Goal: Information Seeking & Learning: Learn about a topic

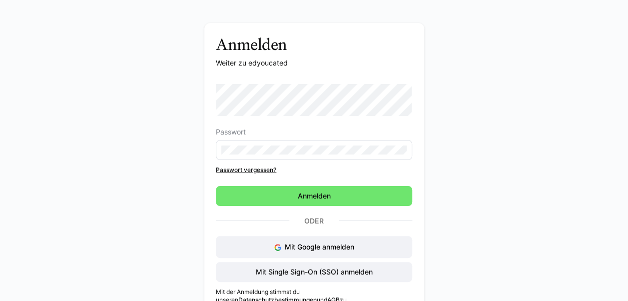
scroll to position [44, 0]
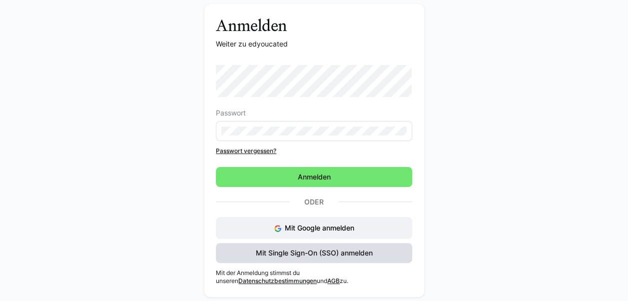
click at [320, 254] on span "Mit Single Sign-On (SSO) anmelden" at bounding box center [314, 253] width 120 height 10
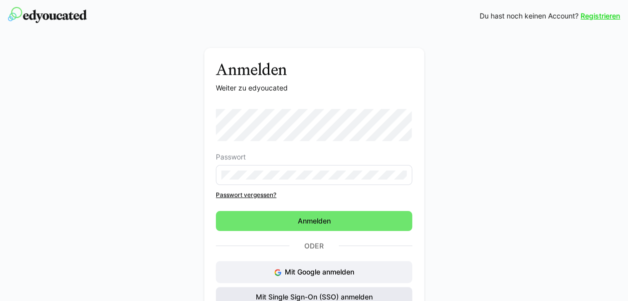
click at [296, 297] on span "Mit Single Sign-On (SSO) anmelden" at bounding box center [314, 297] width 120 height 10
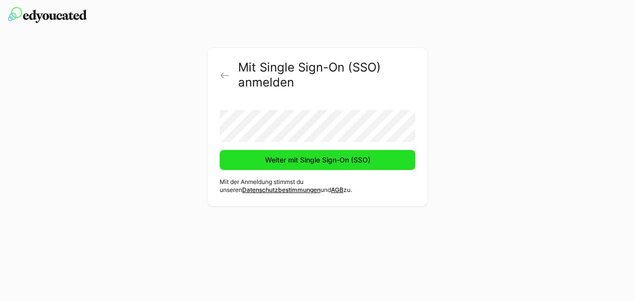
click at [296, 158] on span "Weiter mit Single Sign-On (SSO)" at bounding box center [318, 160] width 108 height 10
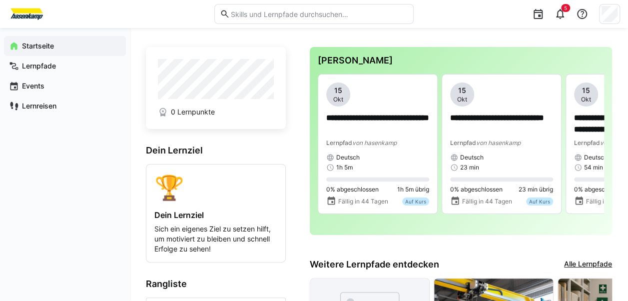
click at [304, 9] on input "text" at bounding box center [319, 13] width 178 height 9
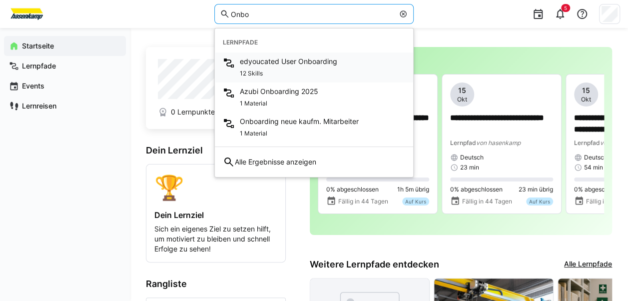
type input "Onbo"
click at [297, 63] on span "edyoucated User Onboarding" at bounding box center [288, 61] width 97 height 10
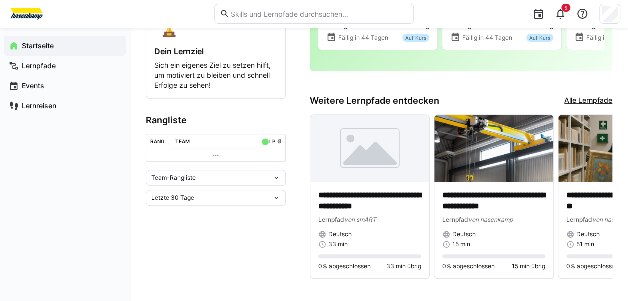
scroll to position [170, 0]
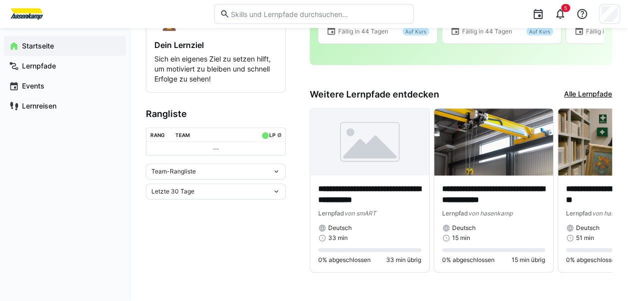
click at [587, 91] on link "Alle Lernpfade" at bounding box center [588, 94] width 48 height 11
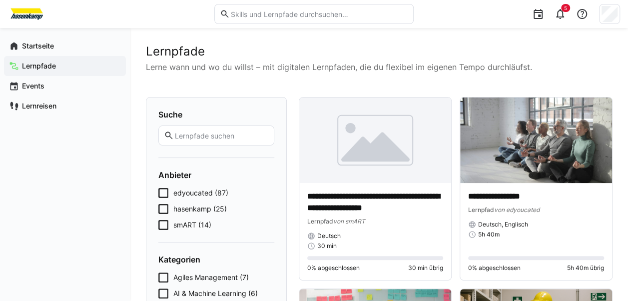
click at [165, 210] on icon at bounding box center [163, 209] width 10 height 10
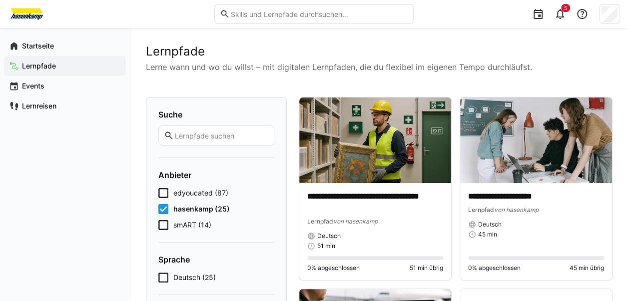
click at [216, 131] on input "text" at bounding box center [221, 135] width 95 height 9
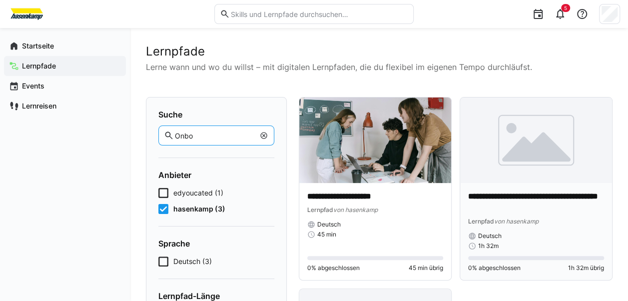
type input "Onbo"
click at [515, 201] on p "**********" at bounding box center [536, 202] width 136 height 23
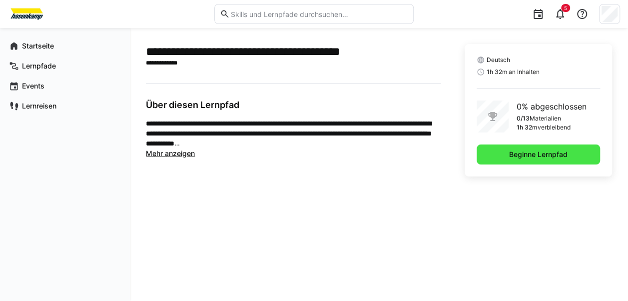
click at [534, 157] on span "Beginne Lernpfad" at bounding box center [537, 154] width 61 height 10
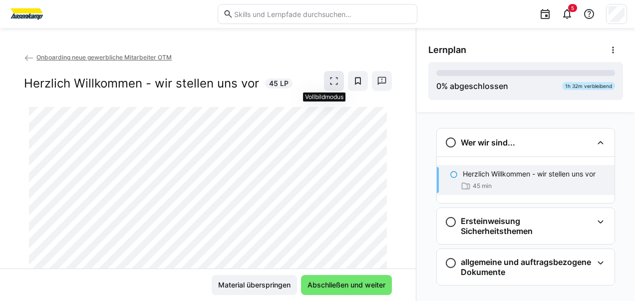
click at [329, 80] on eds-icon at bounding box center [334, 81] width 10 height 10
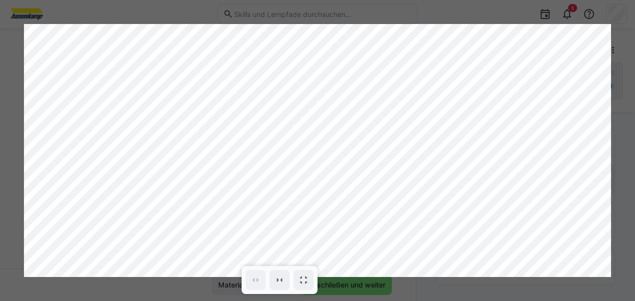
click at [360, 288] on div at bounding box center [317, 150] width 635 height 301
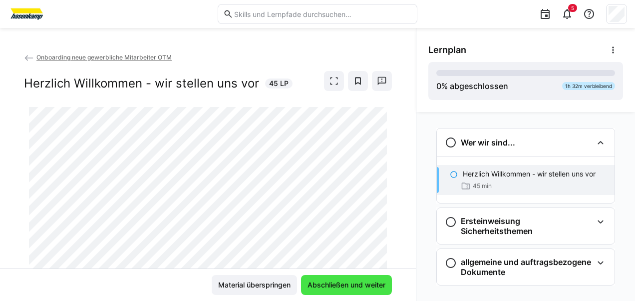
click at [351, 287] on span "Abschließen und weiter" at bounding box center [346, 285] width 81 height 10
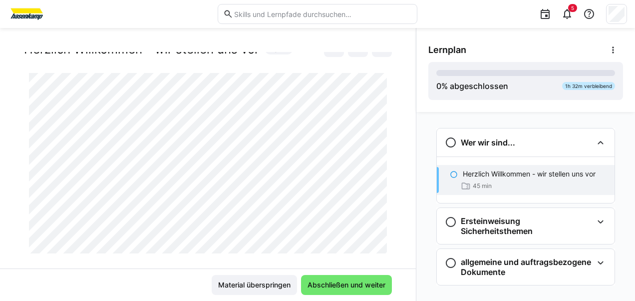
scroll to position [50, 0]
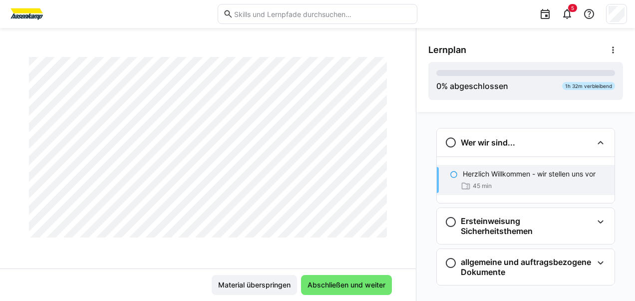
drag, startPoint x: 378, startPoint y: 223, endPoint x: 378, endPoint y: 235, distance: 12.0
click at [380, 235] on div at bounding box center [392, 225] width 24 height 21
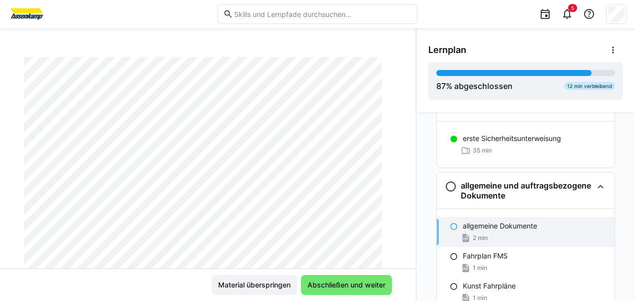
scroll to position [107, 0]
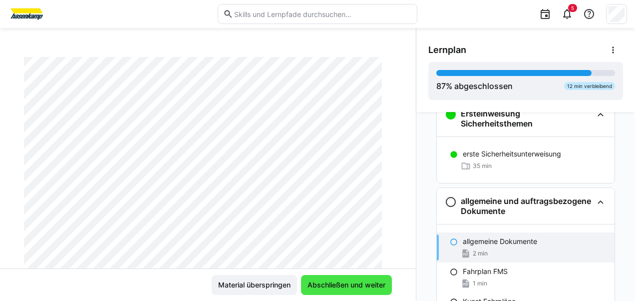
click at [349, 280] on span "Abschließen und weiter" at bounding box center [346, 285] width 81 height 10
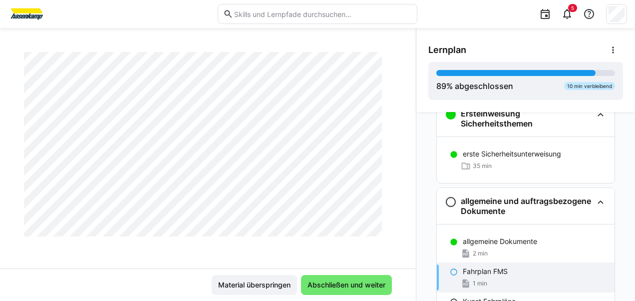
scroll to position [802, 0]
click at [360, 282] on span "Abschließen und weiter" at bounding box center [346, 285] width 81 height 10
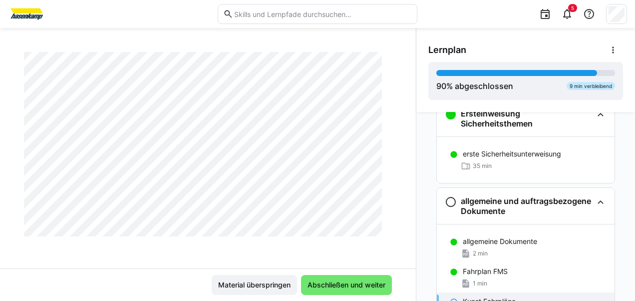
scroll to position [702, 0]
click at [339, 284] on span "Abschließen und weiter" at bounding box center [346, 285] width 81 height 10
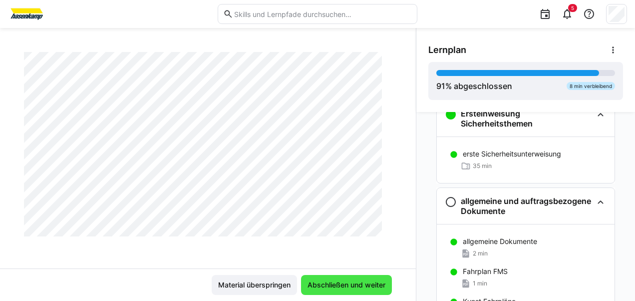
click at [328, 281] on span "Abschließen und weiter" at bounding box center [346, 285] width 81 height 10
click at [333, 289] on span "Abschließen und weiter" at bounding box center [346, 285] width 81 height 10
click at [333, 276] on span "Abschließen und weiter" at bounding box center [346, 285] width 91 height 20
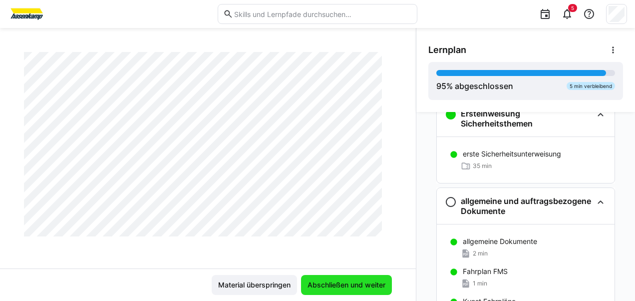
click at [319, 283] on span "Abschließen und weiter" at bounding box center [346, 285] width 81 height 10
click at [348, 287] on span "Abschließen und weiter" at bounding box center [346, 285] width 81 height 10
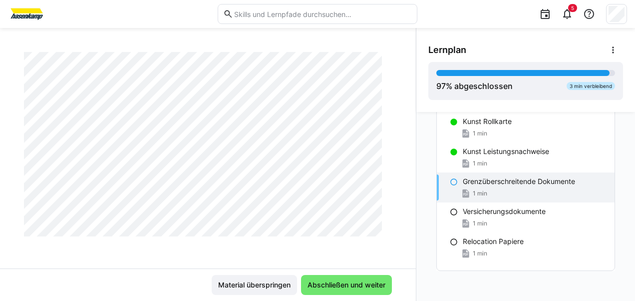
scroll to position [1284, 0]
click at [329, 284] on span "Abschließen und weiter" at bounding box center [346, 285] width 81 height 10
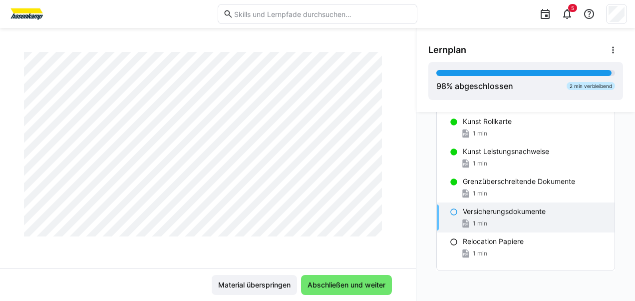
scroll to position [3213, 0]
click at [371, 277] on span "Abschließen und weiter" at bounding box center [346, 285] width 91 height 20
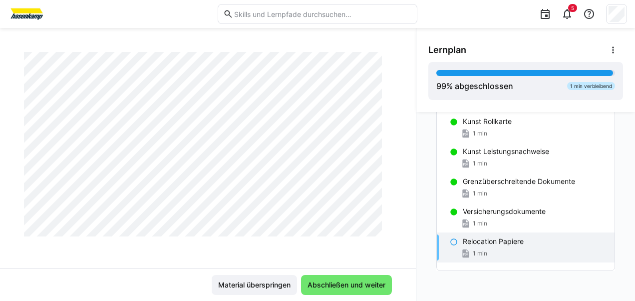
scroll to position [802, 0]
click at [361, 282] on span "Abschließen und weiter" at bounding box center [346, 285] width 81 height 10
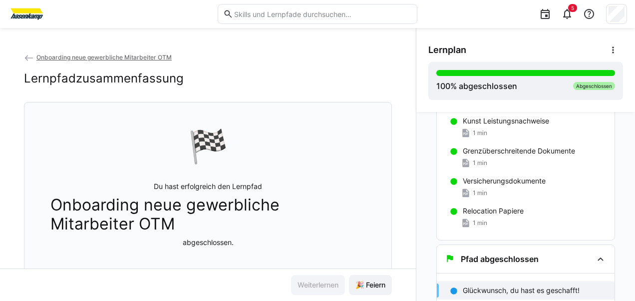
scroll to position [440, 0]
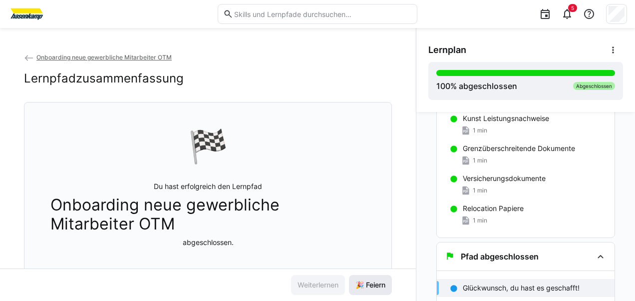
click at [379, 285] on span "🎉 Feiern" at bounding box center [370, 285] width 33 height 10
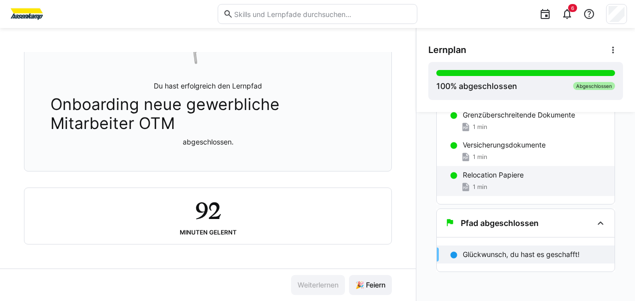
scroll to position [474, 0]
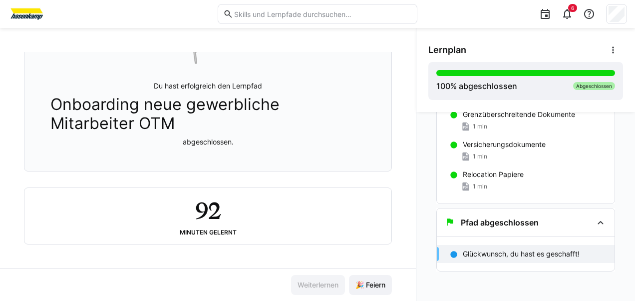
click at [478, 252] on p "Glückwunsch, du hast es geschafft!" at bounding box center [521, 254] width 117 height 10
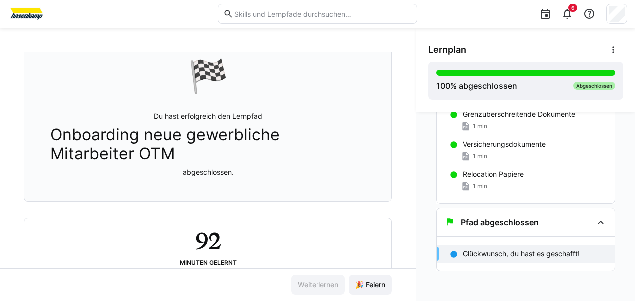
scroll to position [102, 0]
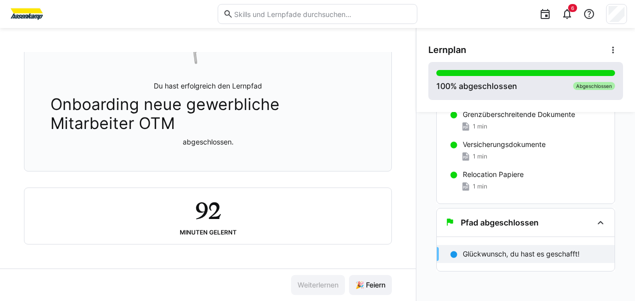
click at [533, 91] on div "100 % abgeschlossen Abgeschlossen" at bounding box center [525, 81] width 179 height 22
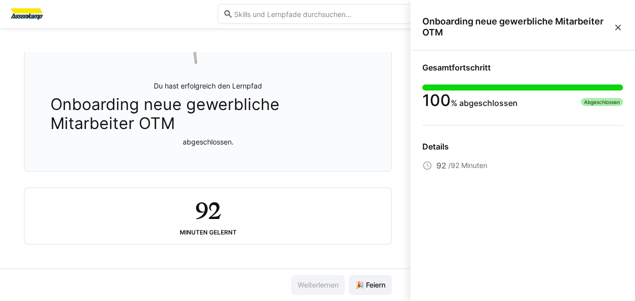
click at [617, 28] on eds-icon at bounding box center [618, 27] width 10 height 10
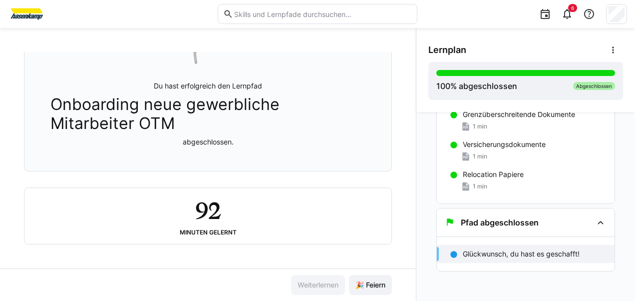
click at [460, 12] on div "6" at bounding box center [525, 14] width 203 height 28
click at [354, 15] on input "text" at bounding box center [322, 13] width 179 height 9
click at [361, 283] on span "🎉 Feiern" at bounding box center [370, 285] width 33 height 10
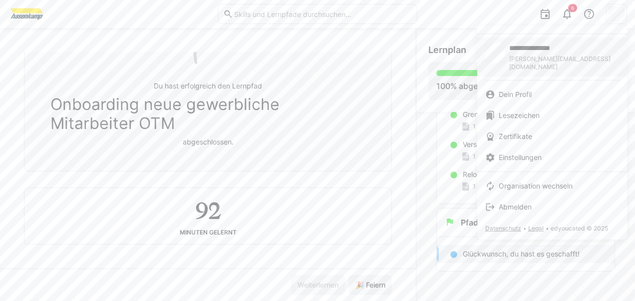
click at [529, 55] on span "m.wichterlich@hasenkamp.com" at bounding box center [564, 63] width 110 height 16
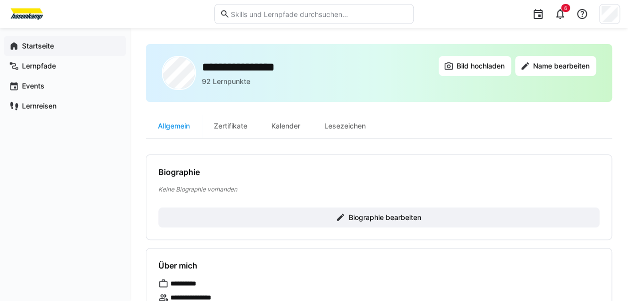
click at [0, 0] on app-navigation-label "Startseite" at bounding box center [0, 0] width 0 height 0
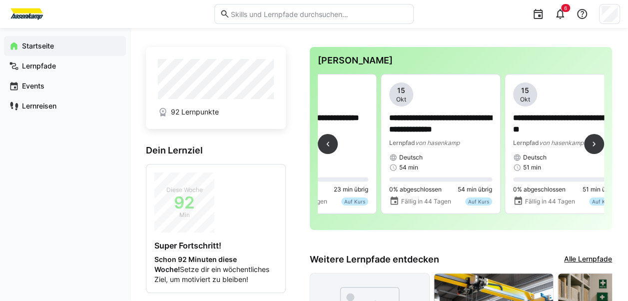
scroll to position [0, 193]
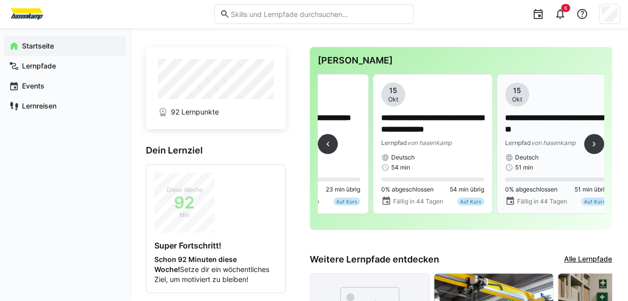
click at [546, 140] on span "von hasenkamp" at bounding box center [553, 142] width 44 height 7
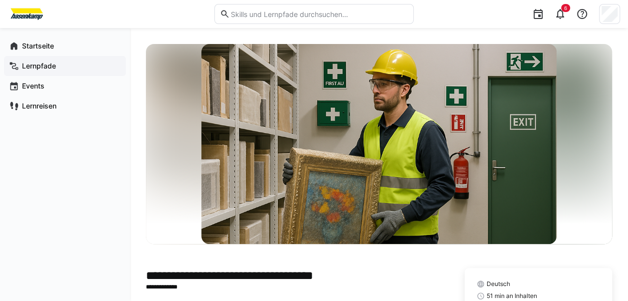
click at [0, 0] on app-navigation-label "Lernpfade" at bounding box center [0, 0] width 0 height 0
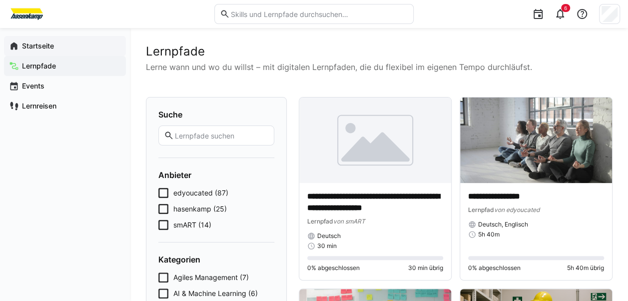
click at [31, 38] on div "Startseite" at bounding box center [65, 46] width 122 height 20
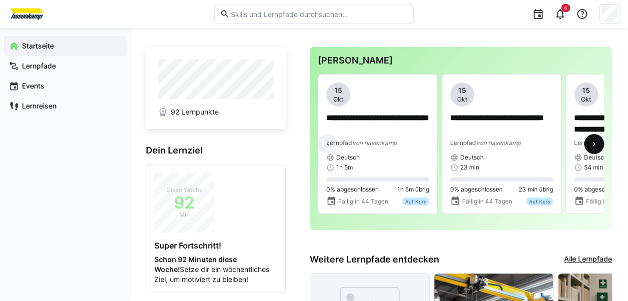
click at [589, 143] on eds-icon at bounding box center [594, 144] width 10 height 10
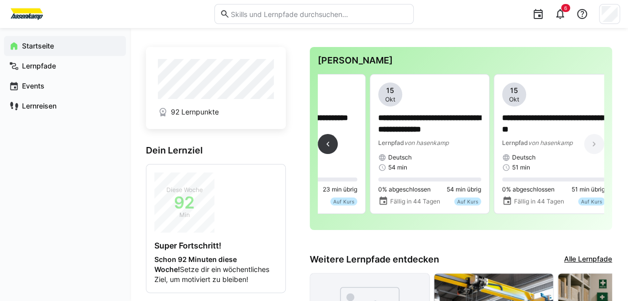
scroll to position [0, 205]
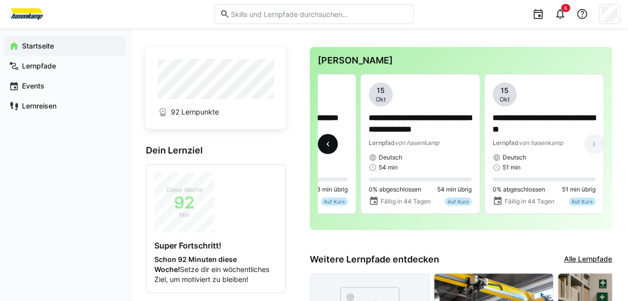
click at [330, 147] on eds-icon at bounding box center [328, 144] width 10 height 10
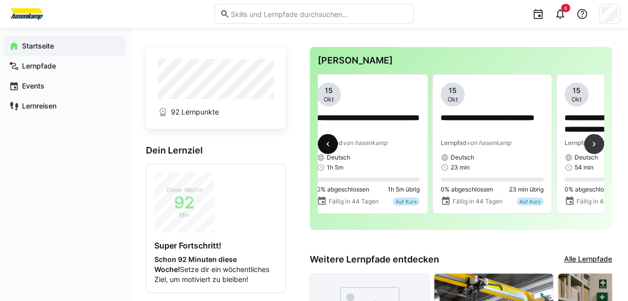
scroll to position [0, 0]
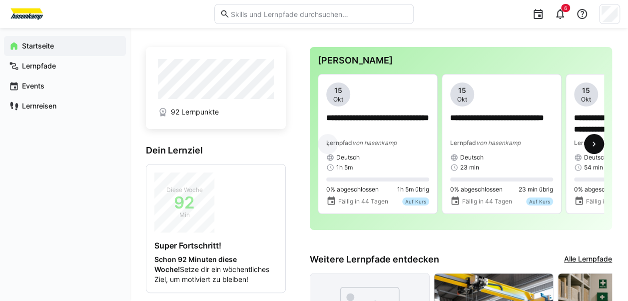
click at [591, 142] on eds-icon at bounding box center [594, 144] width 10 height 10
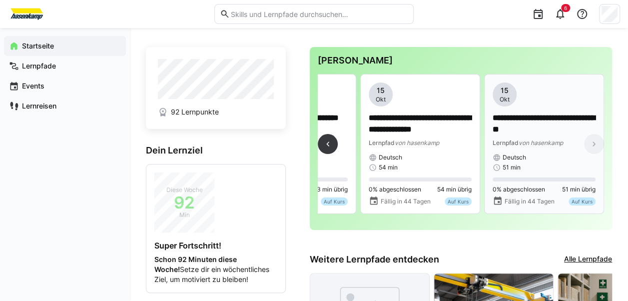
click at [518, 135] on p "**********" at bounding box center [543, 123] width 103 height 23
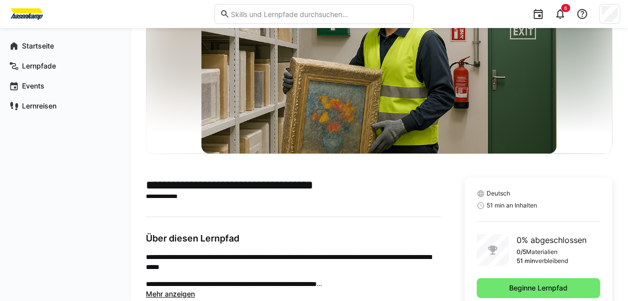
scroll to position [100, 0]
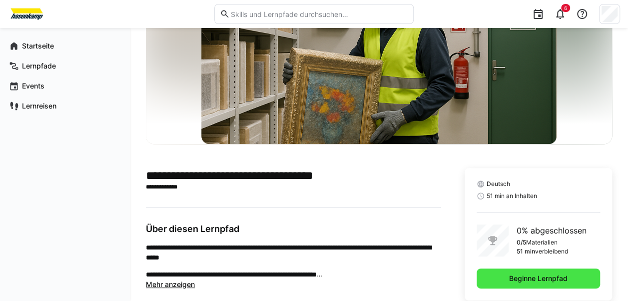
click at [534, 273] on span "Beginne Lernpfad" at bounding box center [537, 278] width 61 height 10
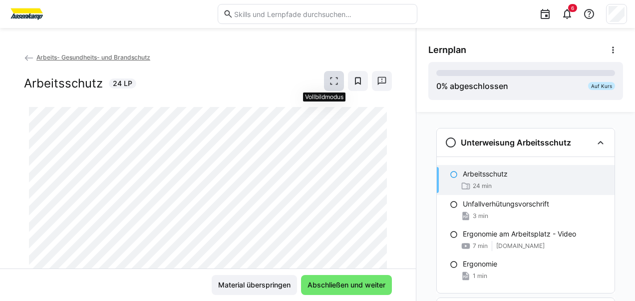
click at [329, 82] on eds-icon at bounding box center [334, 81] width 10 height 10
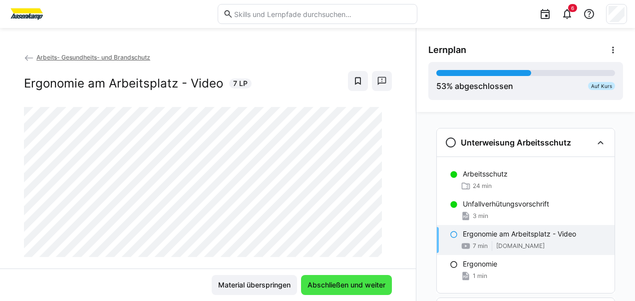
click at [324, 283] on span "Abschließen und weiter" at bounding box center [346, 285] width 81 height 10
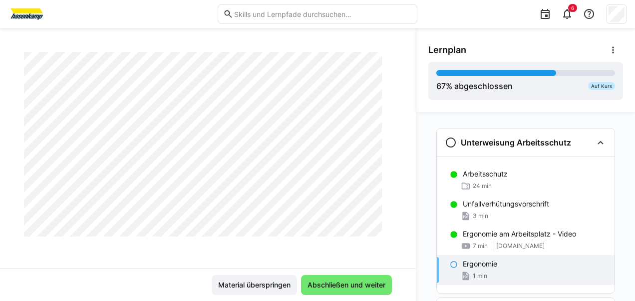
scroll to position [348, 0]
click at [314, 288] on span "Abschließen und weiter" at bounding box center [346, 285] width 81 height 10
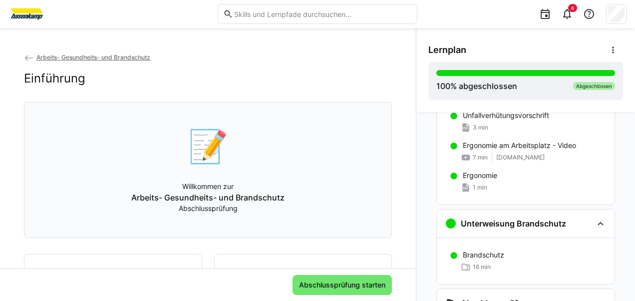
scroll to position [135, 0]
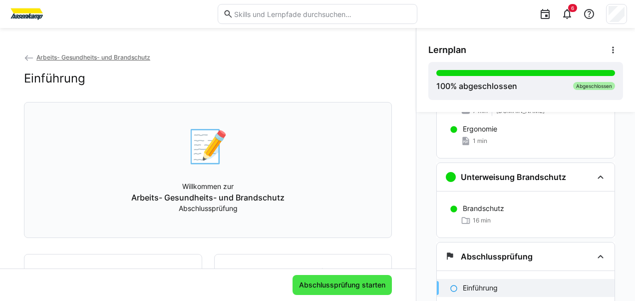
click at [343, 286] on span "Abschlussprüfung starten" at bounding box center [342, 285] width 89 height 10
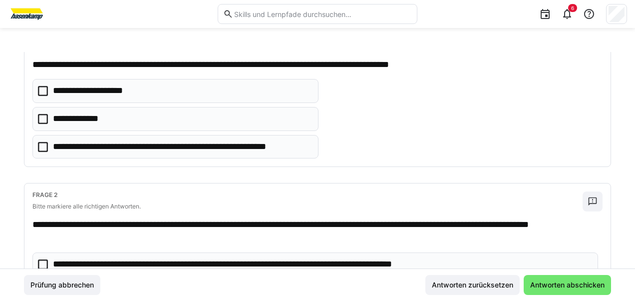
scroll to position [150, 0]
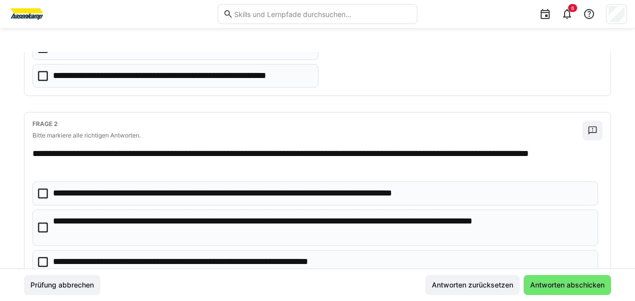
click at [44, 190] on icon at bounding box center [43, 193] width 10 height 10
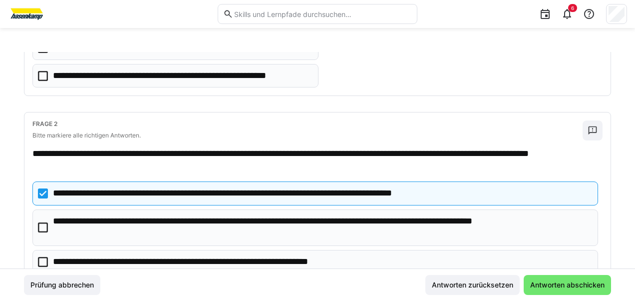
click at [45, 224] on icon at bounding box center [43, 227] width 10 height 10
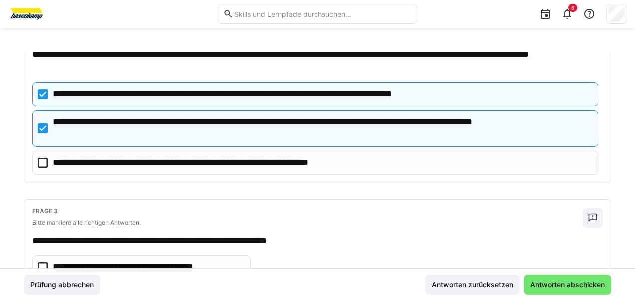
scroll to position [250, 0]
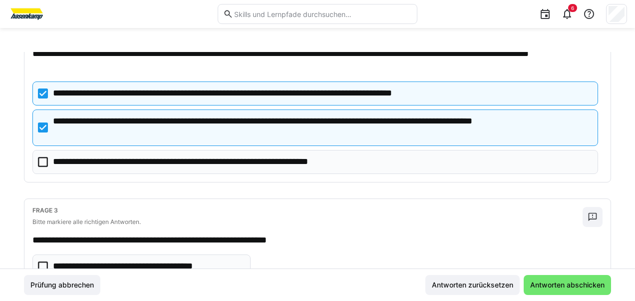
click at [42, 159] on icon at bounding box center [43, 162] width 10 height 10
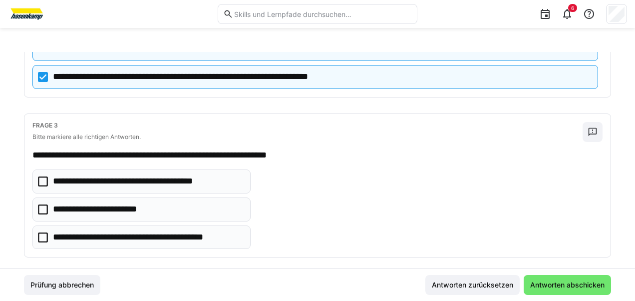
scroll to position [343, 0]
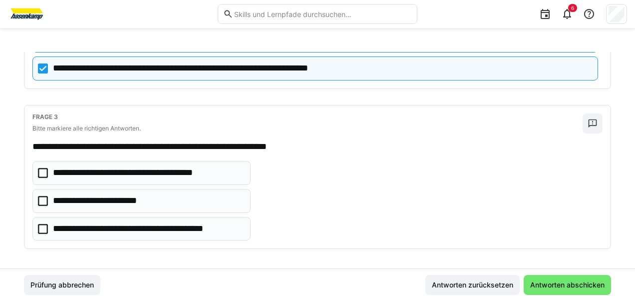
click at [43, 226] on icon at bounding box center [43, 229] width 10 height 10
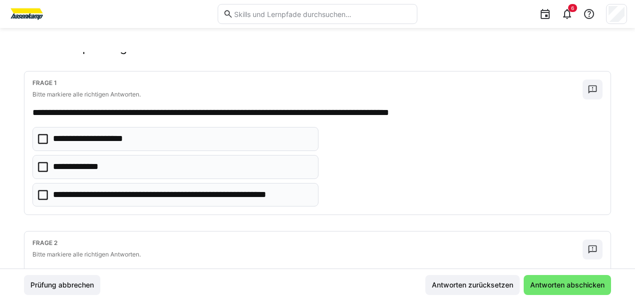
scroll to position [0, 0]
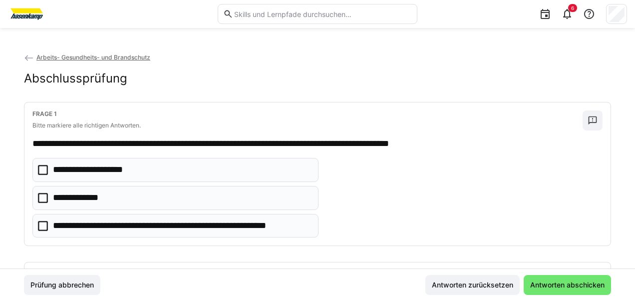
click at [45, 196] on icon at bounding box center [43, 198] width 10 height 10
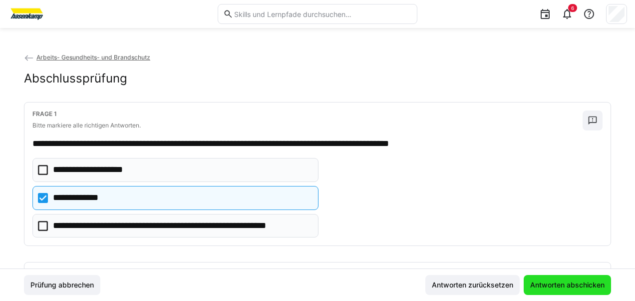
click at [558, 283] on span "Antworten abschicken" at bounding box center [567, 285] width 77 height 10
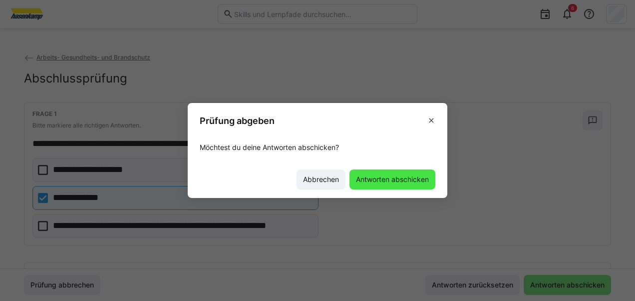
click at [374, 185] on span "Antworten abschicken" at bounding box center [392, 179] width 86 height 20
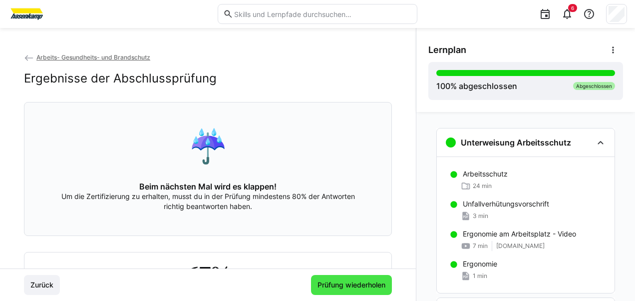
click at [351, 284] on span "Prüfung wiederholen" at bounding box center [351, 285] width 71 height 10
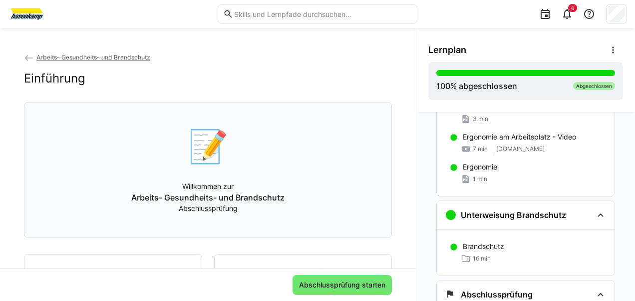
scroll to position [205, 0]
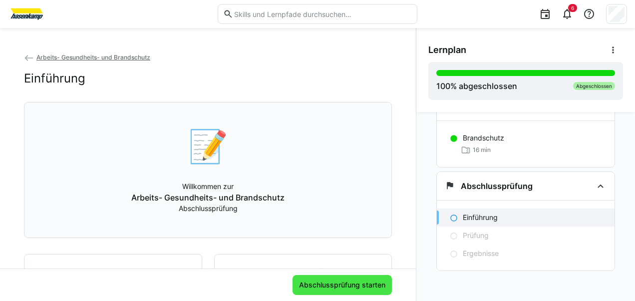
click at [331, 285] on span "Abschlussprüfung starten" at bounding box center [342, 285] width 89 height 10
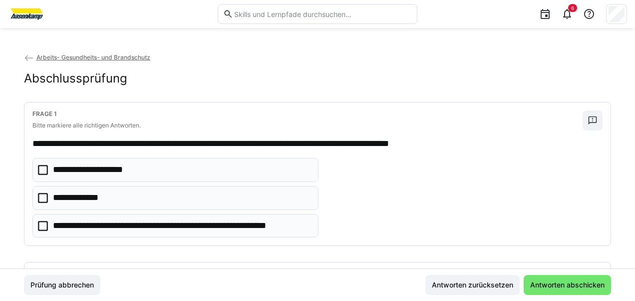
click at [39, 170] on icon at bounding box center [43, 170] width 10 height 10
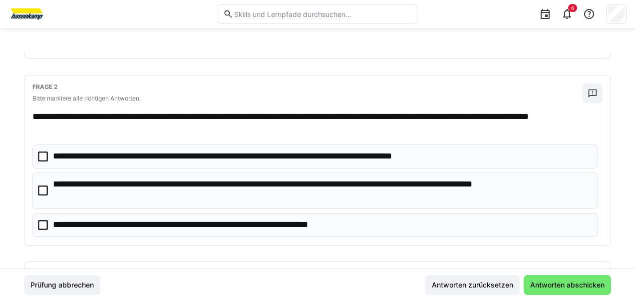
scroll to position [200, 0]
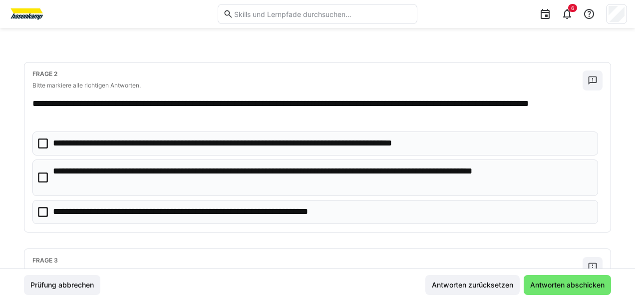
click at [43, 173] on icon at bounding box center [43, 177] width 10 height 10
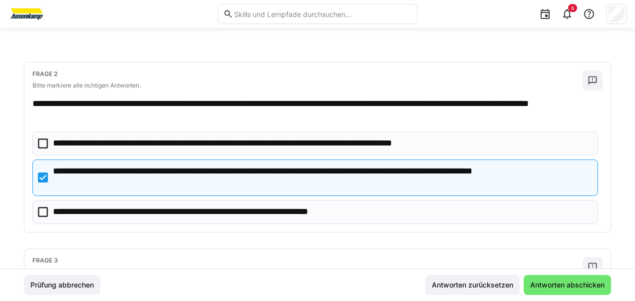
click at [41, 208] on icon at bounding box center [43, 212] width 10 height 10
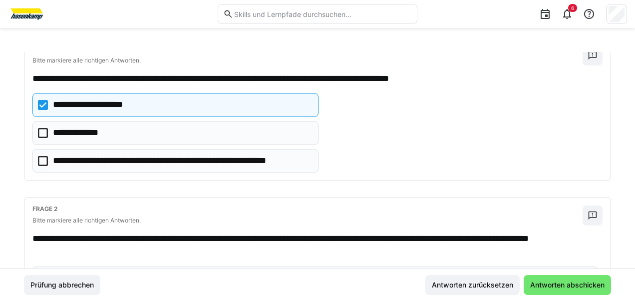
scroll to position [50, 0]
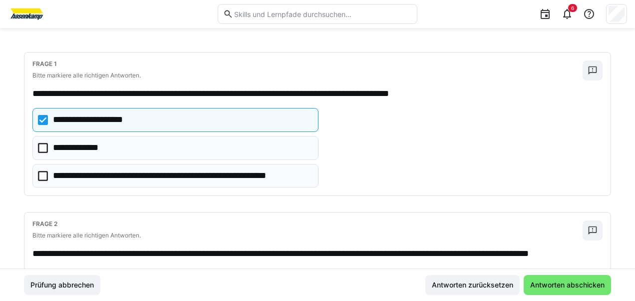
click at [47, 146] on eds-checkbox "**********" at bounding box center [175, 148] width 286 height 24
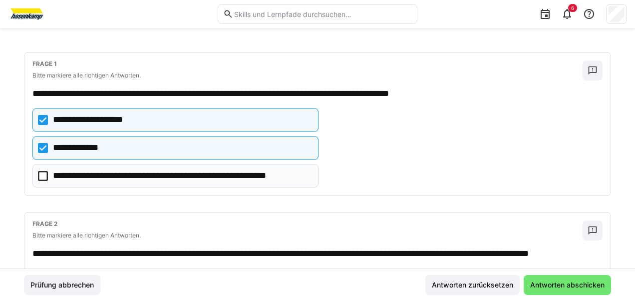
click at [44, 117] on icon at bounding box center [43, 120] width 10 height 10
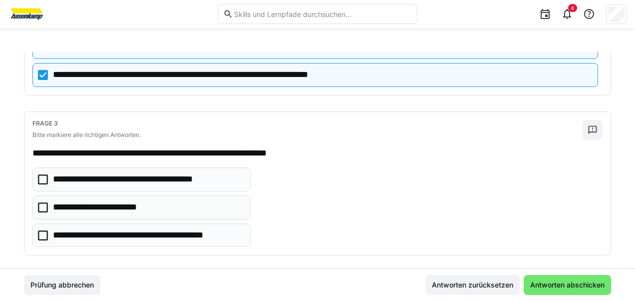
scroll to position [343, 0]
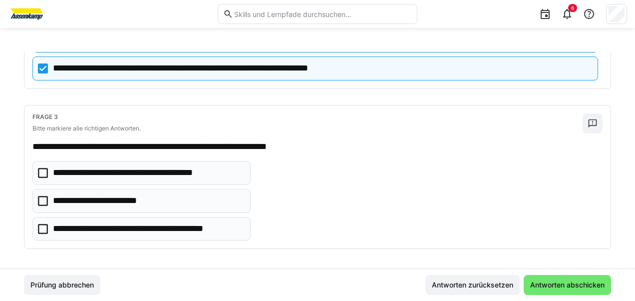
click at [40, 224] on icon at bounding box center [43, 229] width 10 height 10
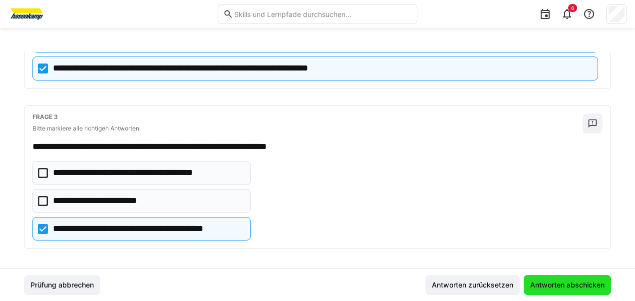
click at [575, 281] on span "Antworten abschicken" at bounding box center [567, 285] width 77 height 10
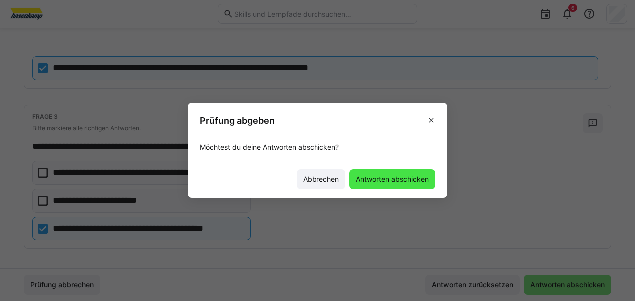
click at [415, 180] on span "Antworten abschicken" at bounding box center [392, 179] width 76 height 10
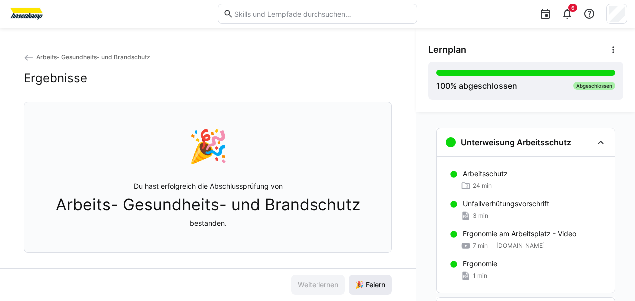
click at [373, 282] on span "🎉 Feiern" at bounding box center [370, 285] width 33 height 10
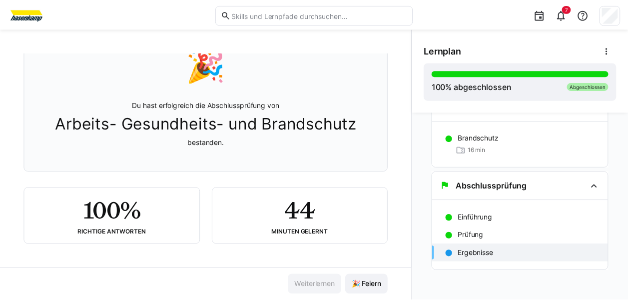
scroll to position [0, 0]
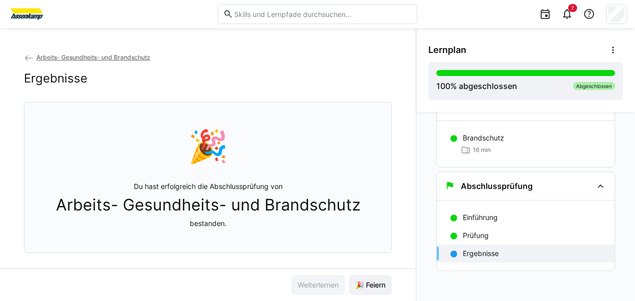
click at [63, 60] on app-back-navigation "Arbeits- Gesundheits- und Brandschutz" at bounding box center [208, 57] width 368 height 11
click at [48, 57] on span "Arbeits- Gesundheits- und Brandschutz" at bounding box center [93, 56] width 114 height 7
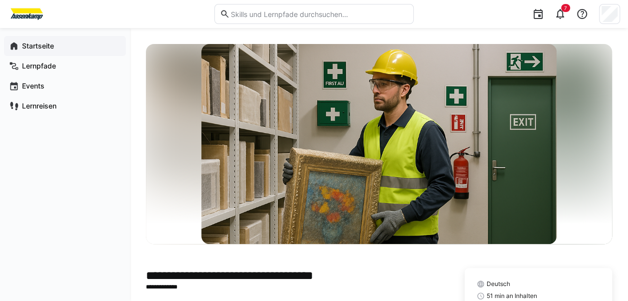
click at [0, 0] on app-navigation-label "Startseite" at bounding box center [0, 0] width 0 height 0
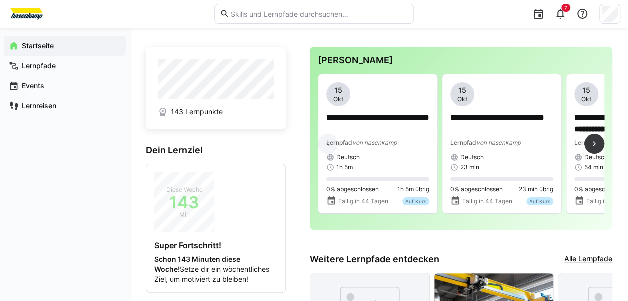
scroll to position [0, 81]
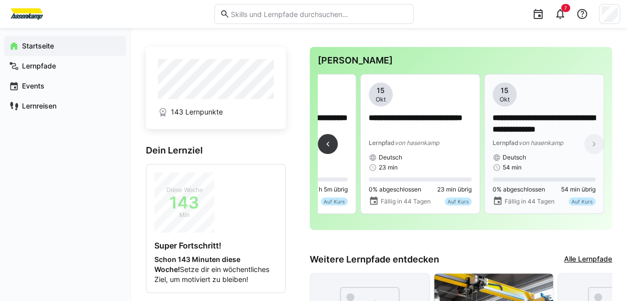
click at [549, 121] on p "**********" at bounding box center [543, 123] width 103 height 23
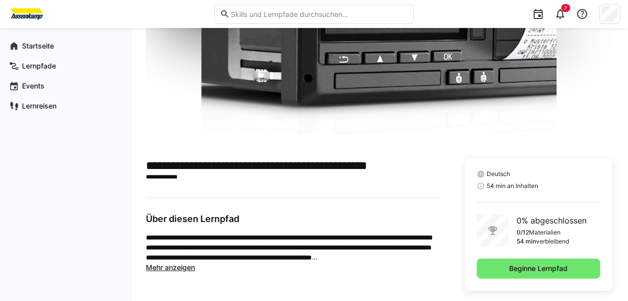
scroll to position [115, 0]
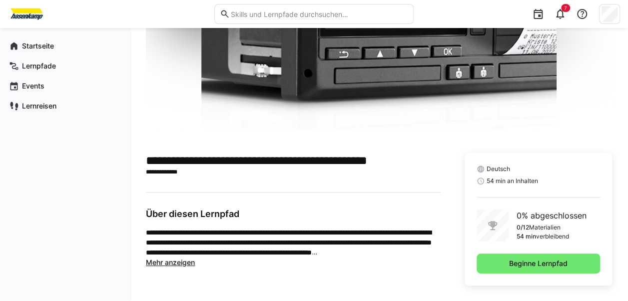
click at [169, 262] on span "Mehr anzeigen" at bounding box center [170, 262] width 49 height 8
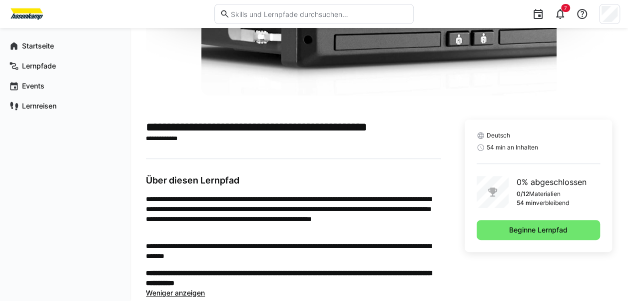
scroll to position [161, 0]
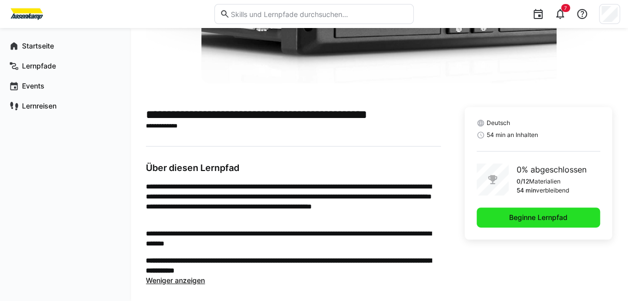
click at [556, 212] on span "Beginne Lernpfad" at bounding box center [537, 217] width 61 height 10
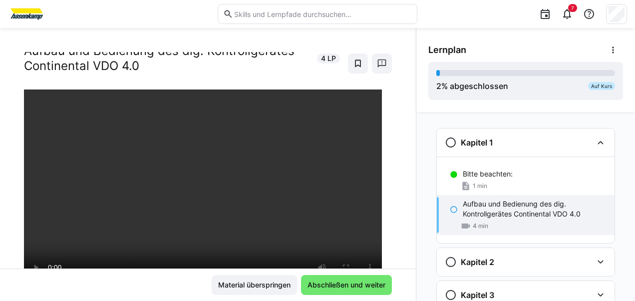
scroll to position [29, 0]
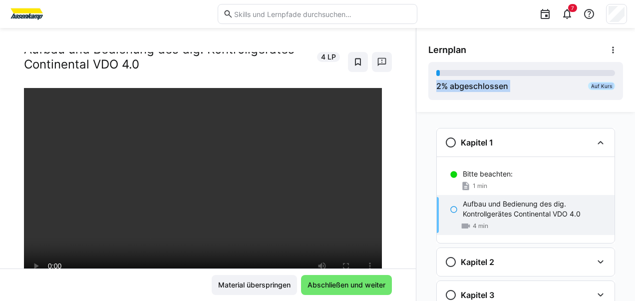
drag, startPoint x: 415, startPoint y: 125, endPoint x: 417, endPoint y: 107, distance: 18.6
click at [417, 107] on div "Lernplan 2 % abgeschlossen Auf Kurs Kapitel 1 Bitte beachten: 1 min Aufbau und …" at bounding box center [525, 164] width 219 height 273
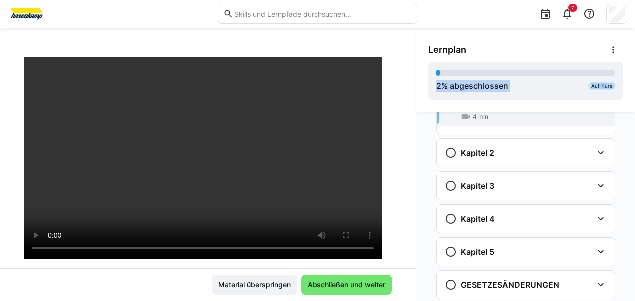
scroll to position [169, 0]
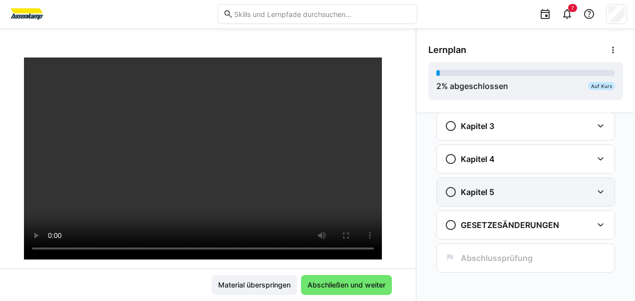
click at [596, 190] on eds-icon at bounding box center [601, 192] width 12 height 12
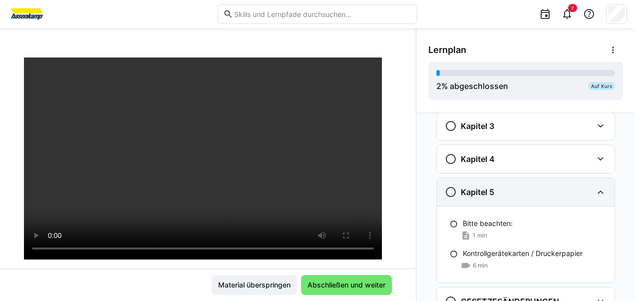
scroll to position [245, 0]
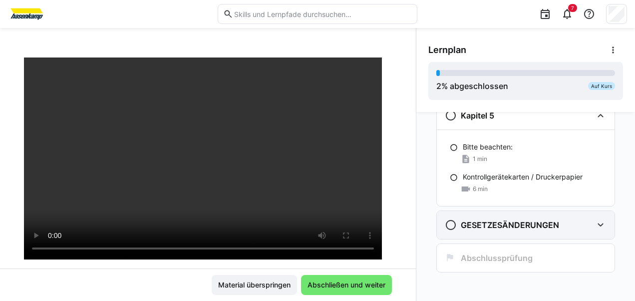
click at [597, 222] on eds-icon at bounding box center [601, 225] width 12 height 12
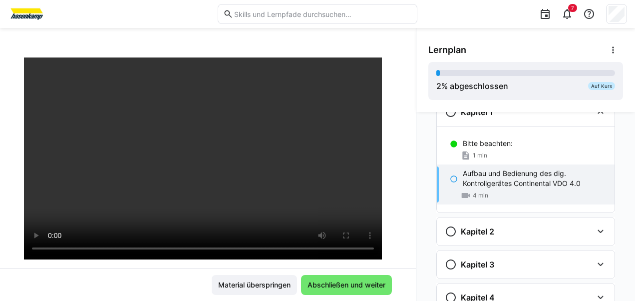
scroll to position [0, 0]
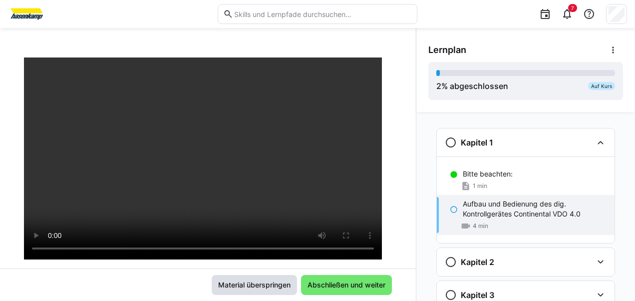
click at [241, 283] on span "Material überspringen" at bounding box center [254, 285] width 75 height 10
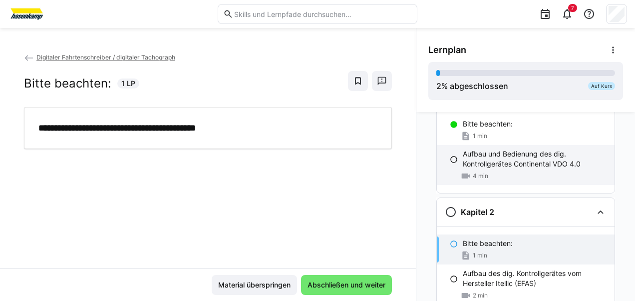
click at [477, 153] on p "Aufbau und Bedienung des dig. Kontrollgerätes Continental VDO 4.0" at bounding box center [535, 159] width 144 height 20
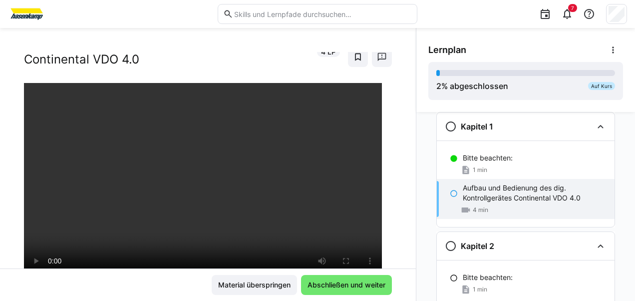
scroll to position [50, 0]
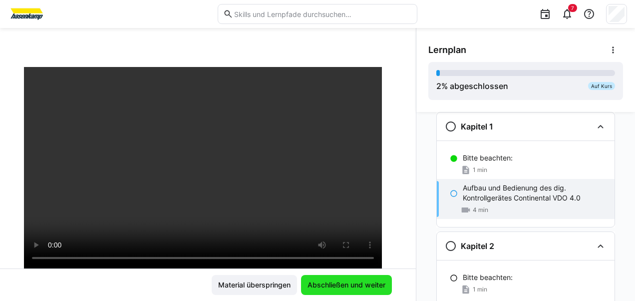
click at [336, 286] on span "Abschließen und weiter" at bounding box center [346, 285] width 81 height 10
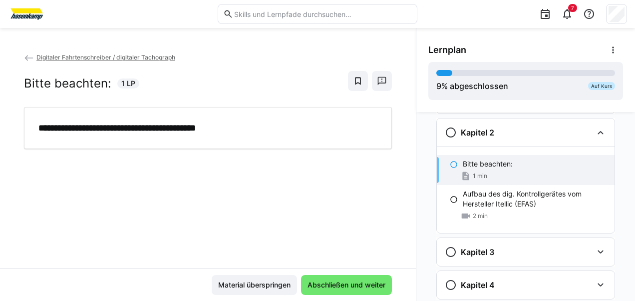
scroll to position [135, 0]
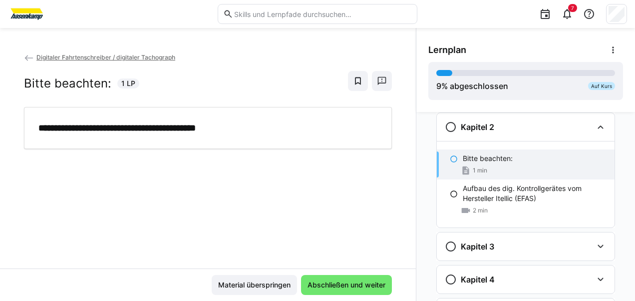
click at [501, 158] on p "Bitte beachten:" at bounding box center [488, 158] width 50 height 10
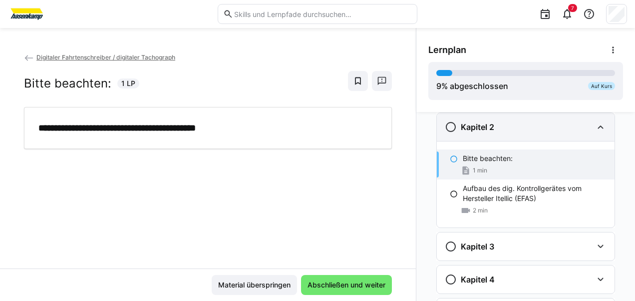
click at [478, 124] on h3 "Kapitel 2" at bounding box center [477, 127] width 33 height 10
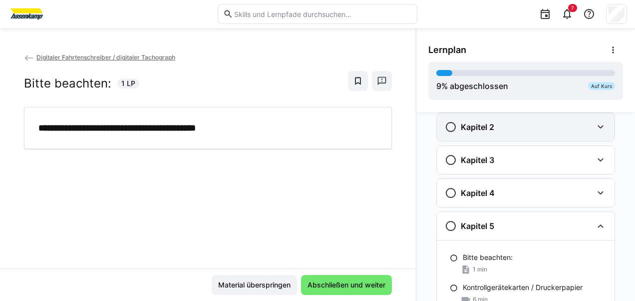
click at [445, 125] on eds-icon at bounding box center [451, 127] width 12 height 12
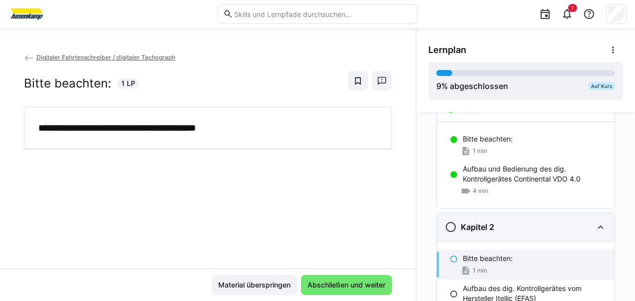
scroll to position [85, 0]
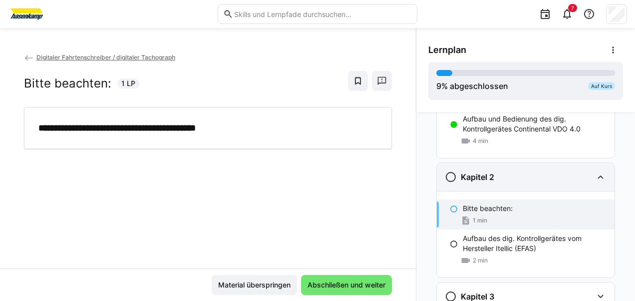
click at [473, 217] on span "1 min" at bounding box center [480, 220] width 14 height 8
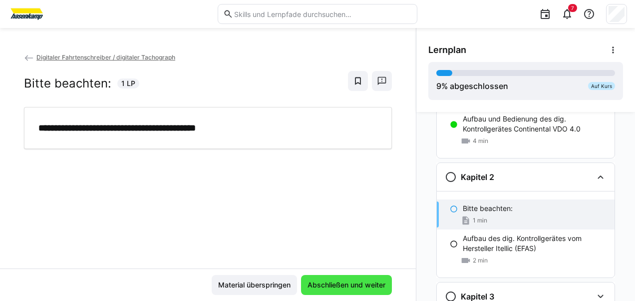
click at [361, 281] on span "Abschließen und weiter" at bounding box center [346, 285] width 81 height 10
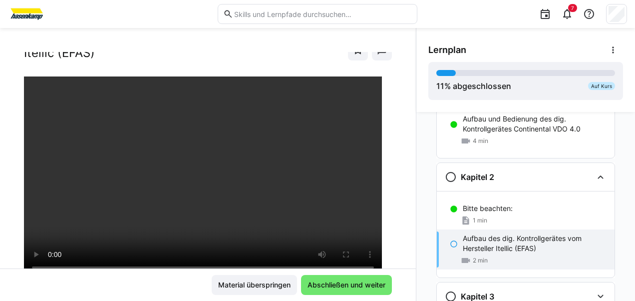
scroll to position [30, 0]
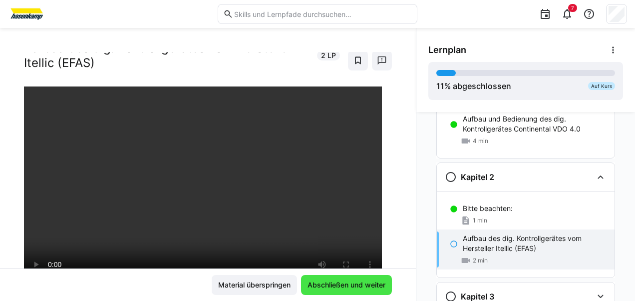
click at [365, 286] on span "Abschließen und weiter" at bounding box center [346, 285] width 81 height 10
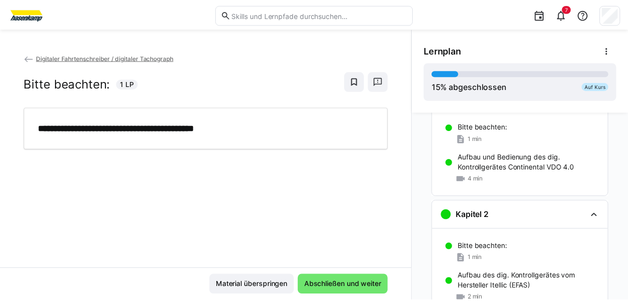
scroll to position [0, 0]
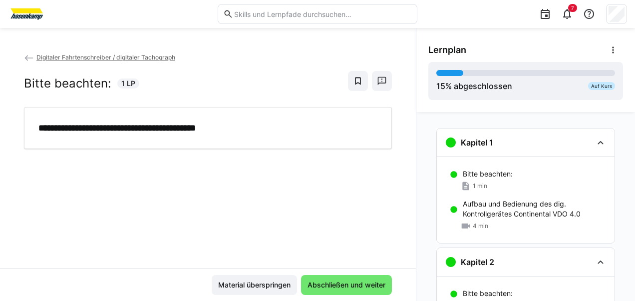
click at [54, 57] on span "Digitaler Fahrtenschreiber / digitaler Tachograph" at bounding box center [105, 56] width 139 height 7
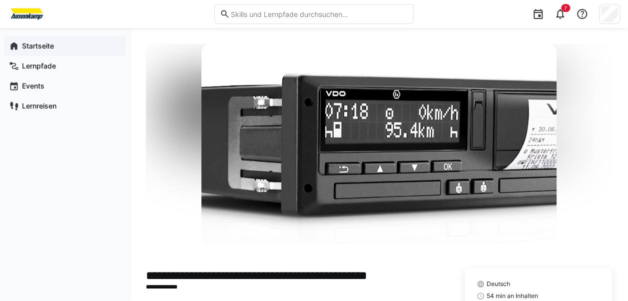
click at [0, 0] on app-navigation-label "Startseite" at bounding box center [0, 0] width 0 height 0
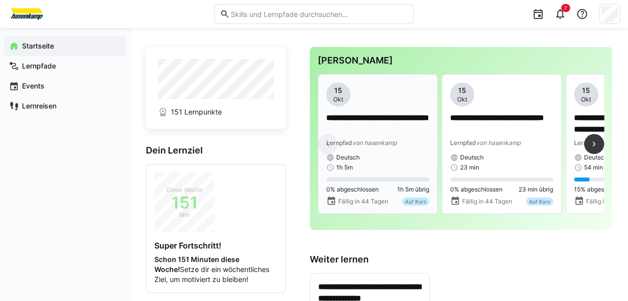
click at [353, 123] on p "**********" at bounding box center [377, 123] width 103 height 23
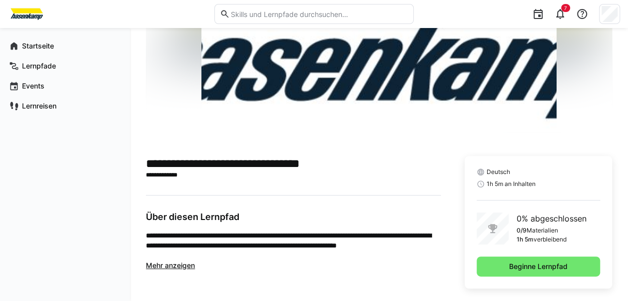
scroll to position [115, 0]
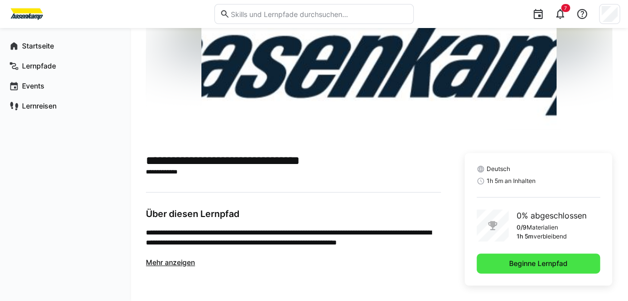
click at [514, 264] on span "Beginne Lernpfad" at bounding box center [537, 263] width 61 height 10
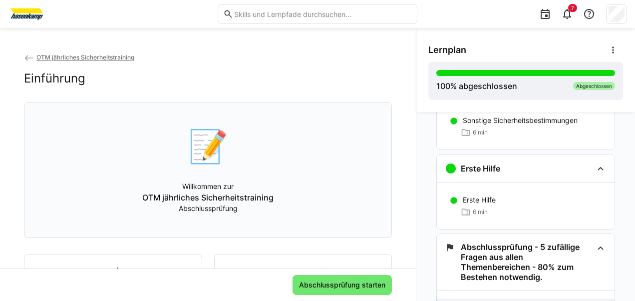
scroll to position [642, 0]
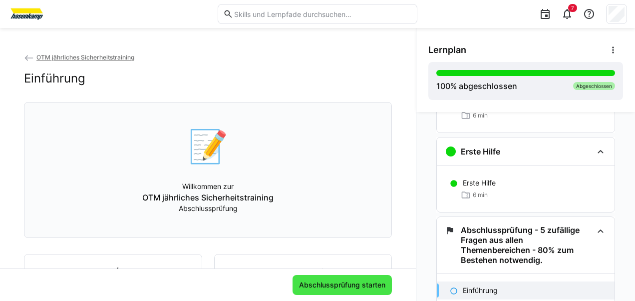
click at [332, 284] on span "Abschlussprüfung starten" at bounding box center [342, 285] width 89 height 10
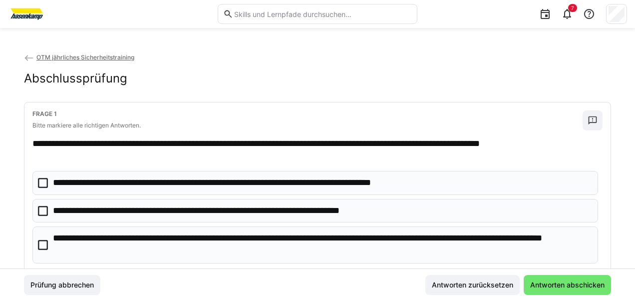
click at [41, 243] on icon at bounding box center [43, 245] width 10 height 10
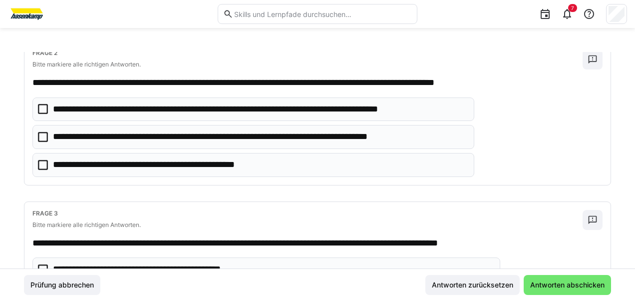
scroll to position [250, 0]
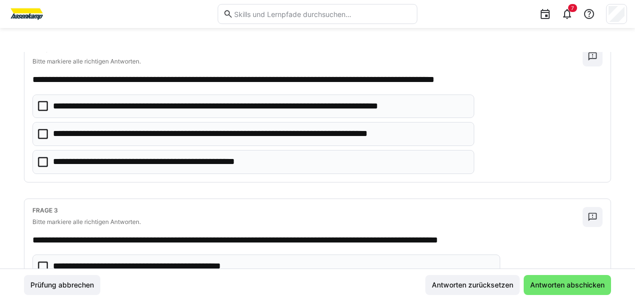
click at [40, 105] on icon at bounding box center [43, 106] width 10 height 10
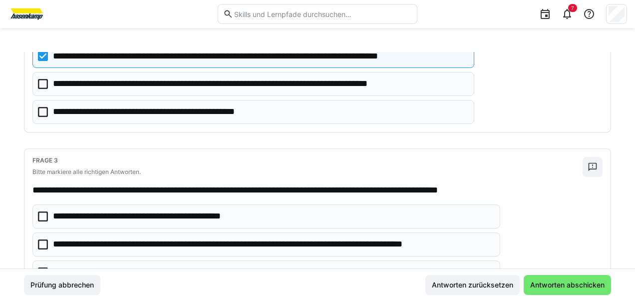
scroll to position [399, 0]
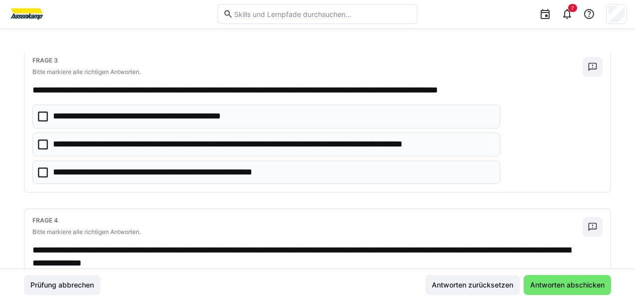
click at [45, 139] on icon at bounding box center [43, 144] width 10 height 10
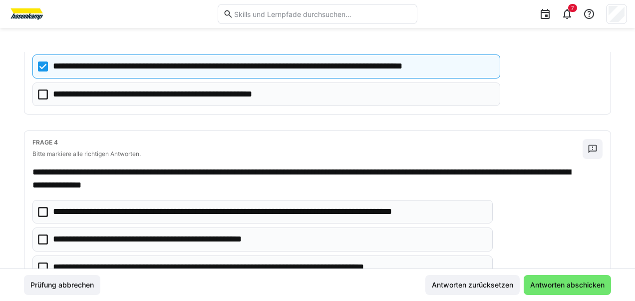
scroll to position [499, 0]
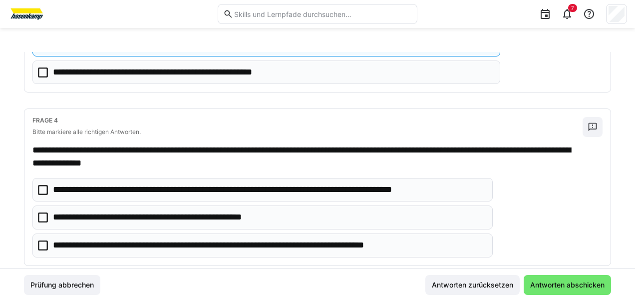
click at [45, 240] on icon at bounding box center [43, 245] width 10 height 10
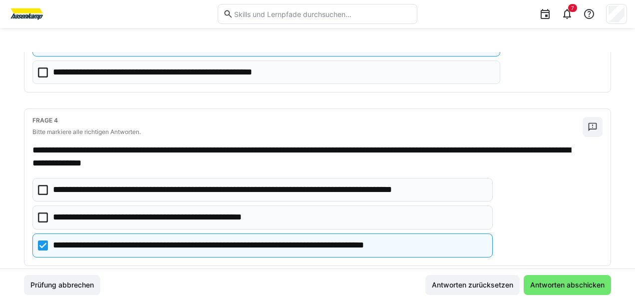
click at [43, 185] on icon at bounding box center [43, 190] width 10 height 10
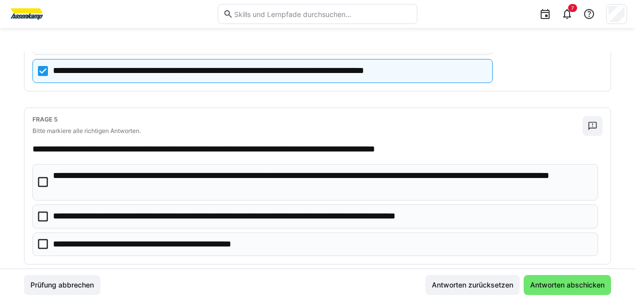
scroll to position [686, 0]
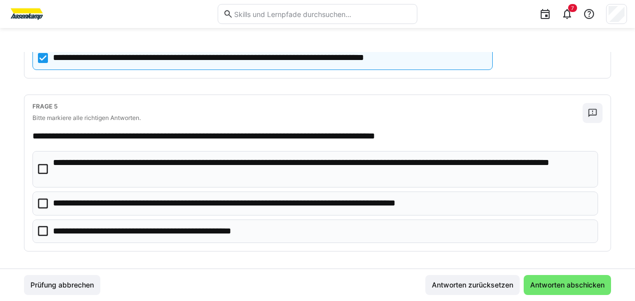
click at [41, 164] on icon at bounding box center [43, 169] width 10 height 10
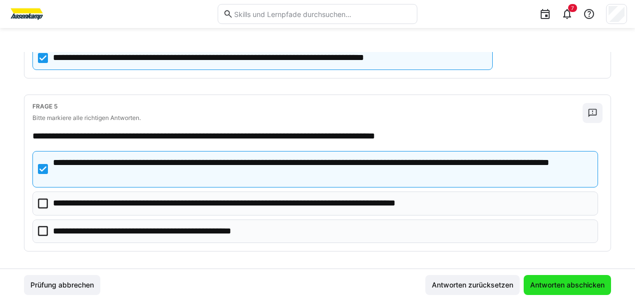
click at [561, 285] on span "Antworten abschicken" at bounding box center [567, 285] width 77 height 10
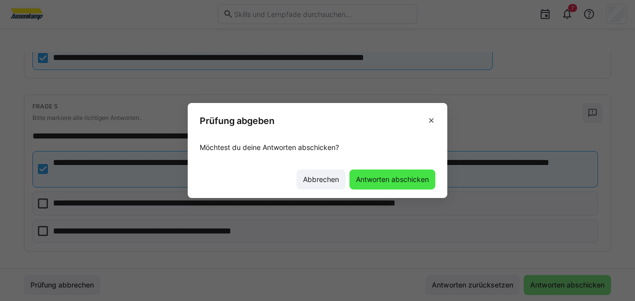
click at [396, 177] on span "Antworten abschicken" at bounding box center [392, 179] width 76 height 10
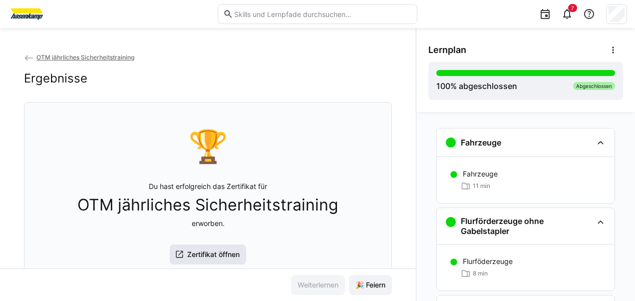
click at [207, 256] on span "Zertifikat öffnen" at bounding box center [213, 254] width 55 height 10
click at [358, 276] on span "🎉 Feiern" at bounding box center [370, 285] width 43 height 20
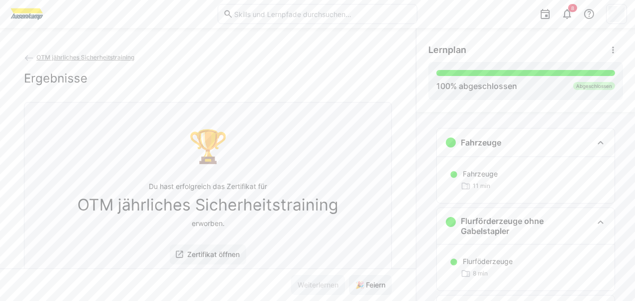
click at [76, 55] on span "OTM jährliches Sicherheitstraining" at bounding box center [85, 56] width 98 height 7
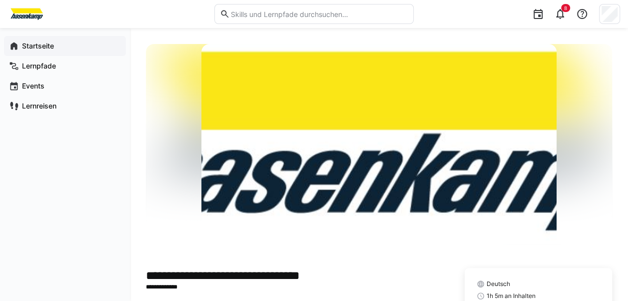
click at [0, 0] on app-navigation-label "Startseite" at bounding box center [0, 0] width 0 height 0
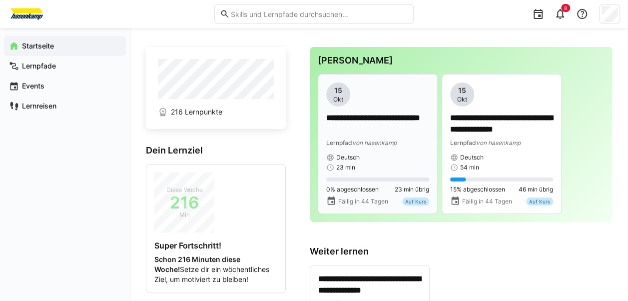
click at [392, 139] on span "von hasenkamp" at bounding box center [374, 142] width 44 height 7
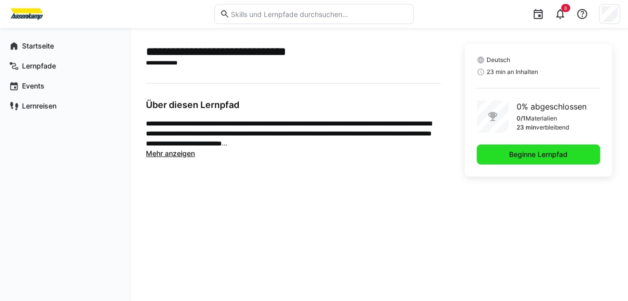
click at [560, 145] on span "Beginne Lernpfad" at bounding box center [537, 154] width 123 height 20
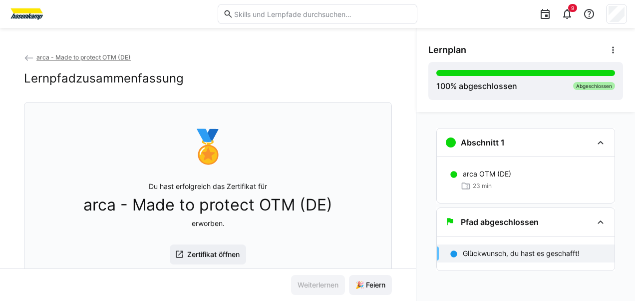
click at [77, 51] on div "arca - Made to protect OTM (DE) Lernpfadzusammenfassung 🏅 Du hast erfolgreich d…" at bounding box center [208, 164] width 416 height 273
click at [77, 57] on span "arca - Made to protect OTM (DE)" at bounding box center [83, 56] width 94 height 7
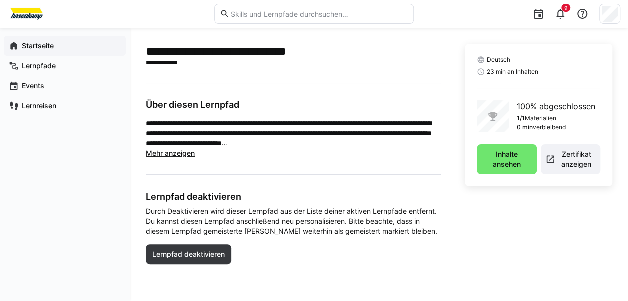
click at [0, 0] on app-navigation-label "Startseite" at bounding box center [0, 0] width 0 height 0
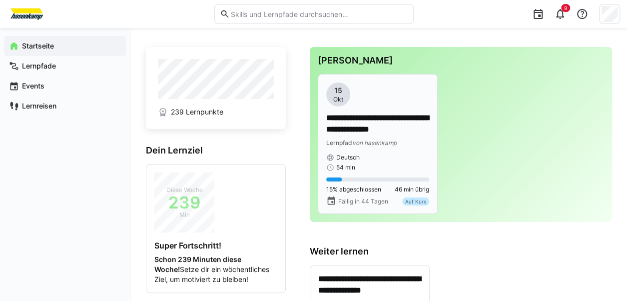
click at [376, 129] on p "**********" at bounding box center [377, 123] width 103 height 23
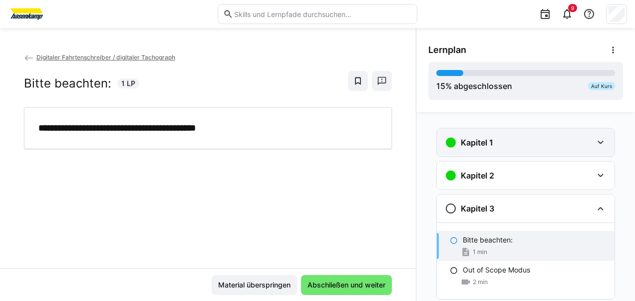
click at [468, 137] on h3 "Kapitel 1" at bounding box center [477, 142] width 32 height 10
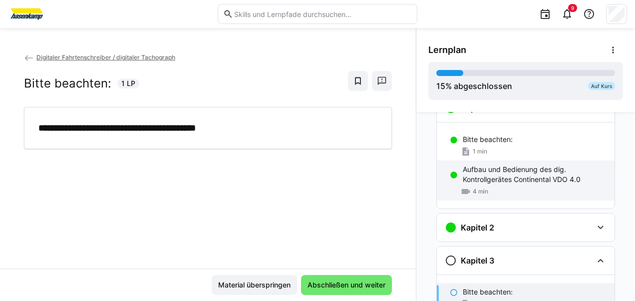
scroll to position [50, 0]
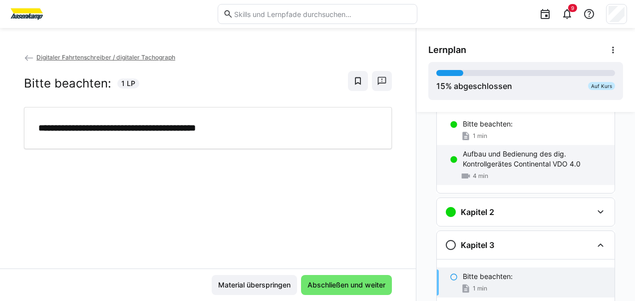
click at [492, 154] on p "Aufbau und Bedienung des dig. Kontrollgerätes Continental VDO 4.0" at bounding box center [535, 159] width 144 height 20
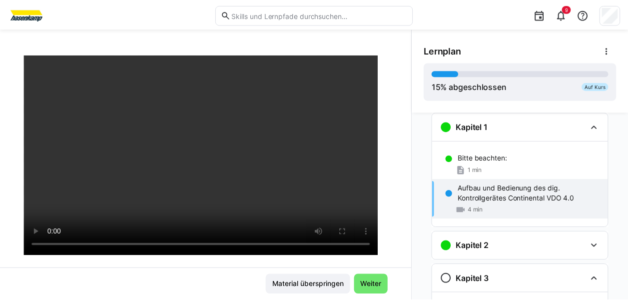
scroll to position [0, 0]
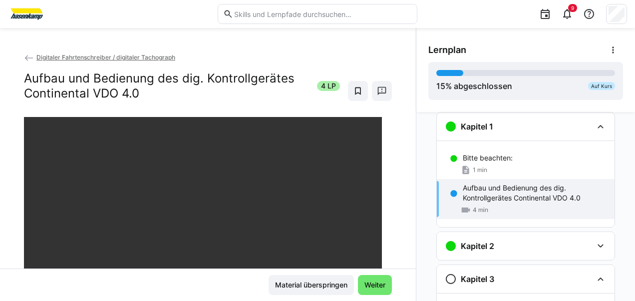
click at [86, 53] on app-back-navigation "Digitaler Fahrtenschreiber / digitaler Tachograph" at bounding box center [208, 57] width 368 height 11
click at [94, 56] on span "Digitaler Fahrtenschreiber / digitaler Tachograph" at bounding box center [105, 56] width 139 height 7
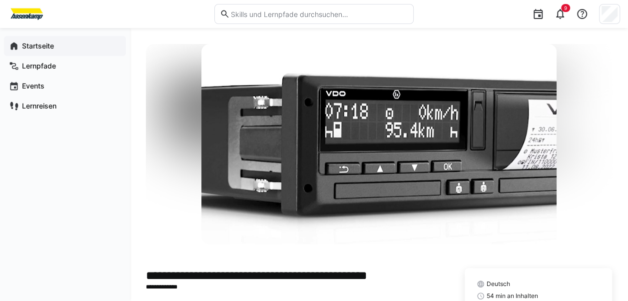
click at [0, 0] on app-navigation-label "Startseite" at bounding box center [0, 0] width 0 height 0
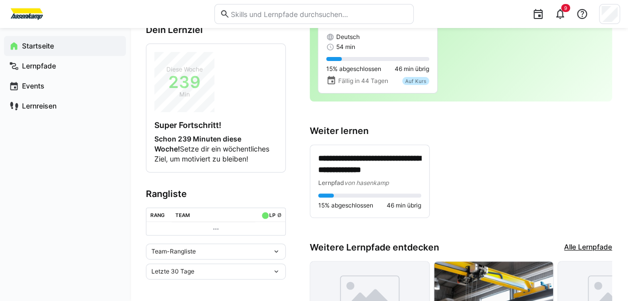
scroll to position [173, 0]
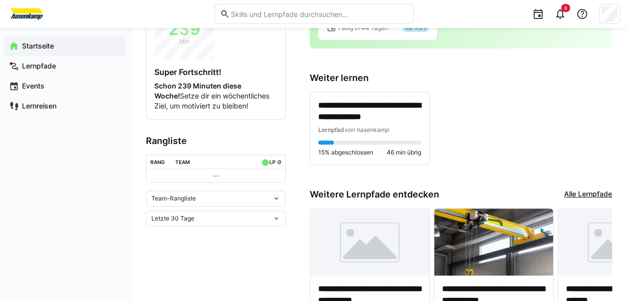
click at [276, 197] on eds-icon at bounding box center [276, 198] width 8 height 8
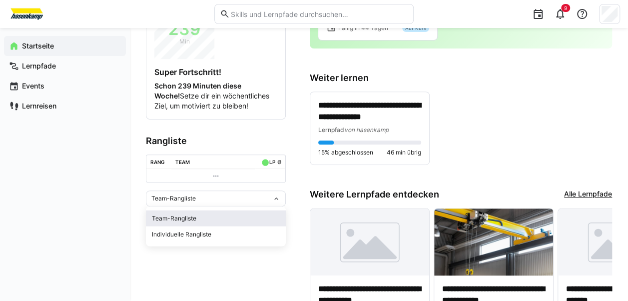
click at [188, 221] on div "Team-Rangliste" at bounding box center [216, 218] width 128 height 8
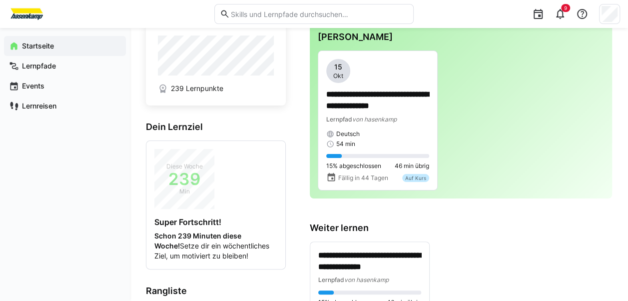
scroll to position [0, 0]
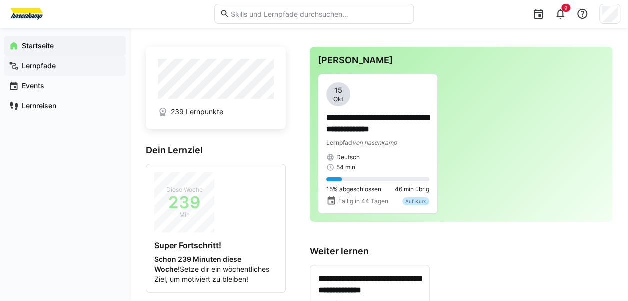
click at [0, 0] on app-navigation-label "Lernpfade" at bounding box center [0, 0] width 0 height 0
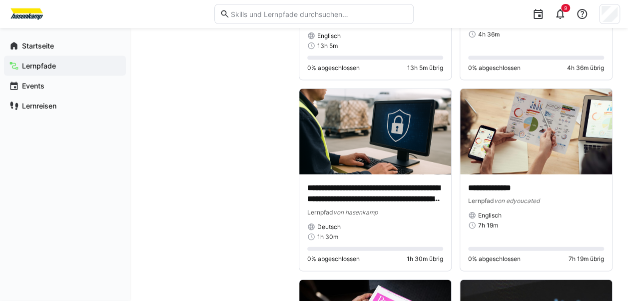
scroll to position [949, 0]
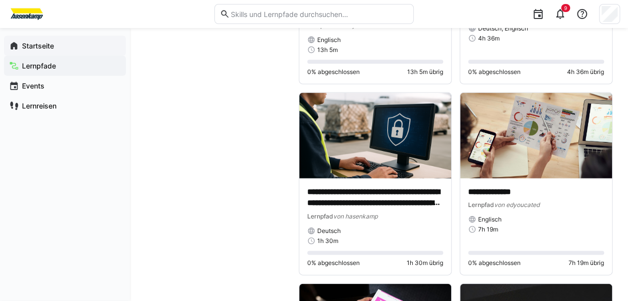
click at [0, 0] on app-navigation-label "Startseite" at bounding box center [0, 0] width 0 height 0
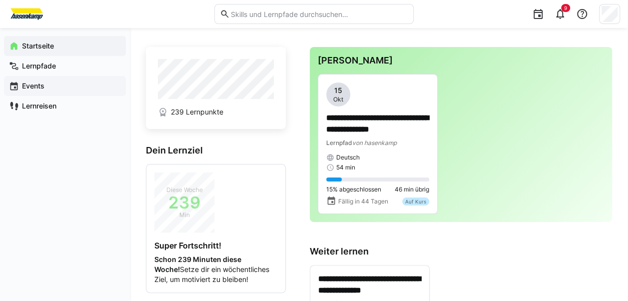
click at [0, 0] on app-navigation-label "Events" at bounding box center [0, 0] width 0 height 0
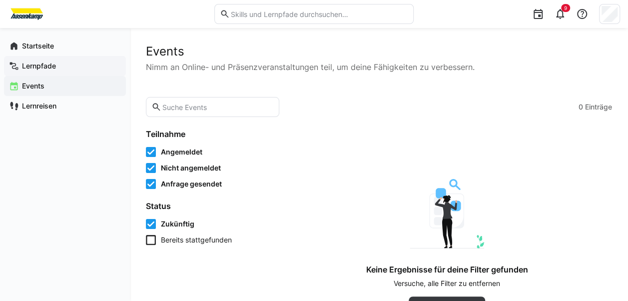
click at [0, 0] on app-navigation-label "Lernpfade" at bounding box center [0, 0] width 0 height 0
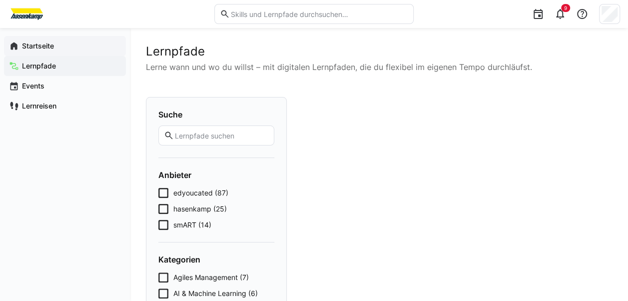
click at [34, 39] on div "Startseite" at bounding box center [65, 46] width 122 height 20
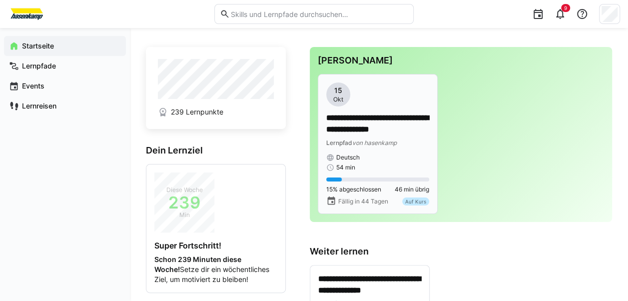
click at [396, 119] on p "**********" at bounding box center [377, 123] width 103 height 23
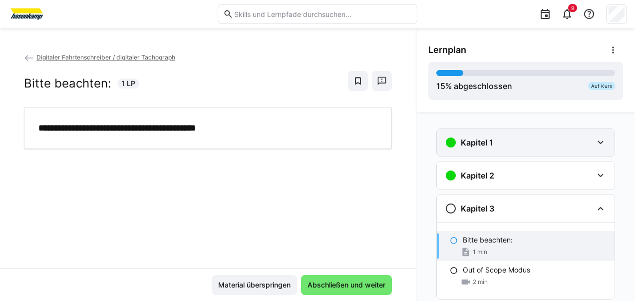
click at [482, 145] on h3 "Kapitel 1" at bounding box center [477, 142] width 32 height 10
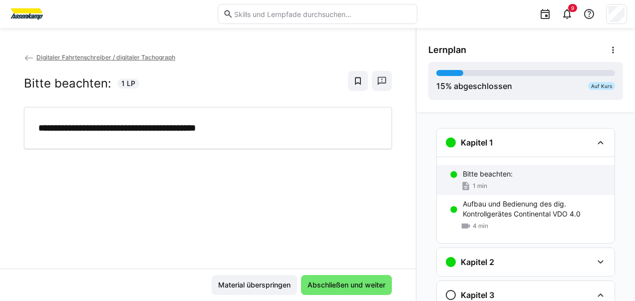
click at [475, 170] on p "Bitte beachten:" at bounding box center [488, 174] width 50 height 10
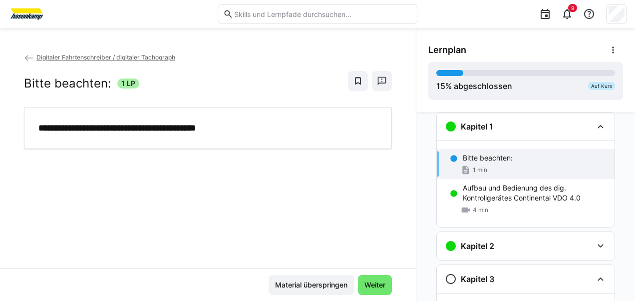
click at [473, 168] on span "1 min" at bounding box center [480, 170] width 14 height 8
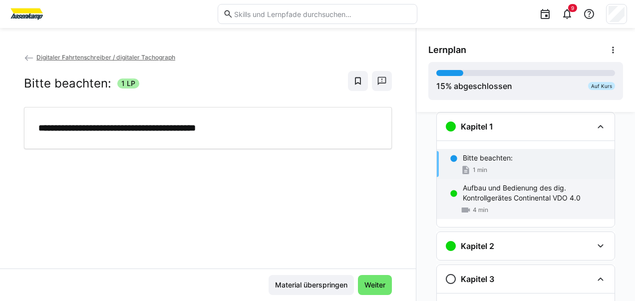
click at [476, 185] on p "Aufbau und Bedienung des dig. Kontrollgerätes Continental VDO 4.0" at bounding box center [535, 193] width 144 height 20
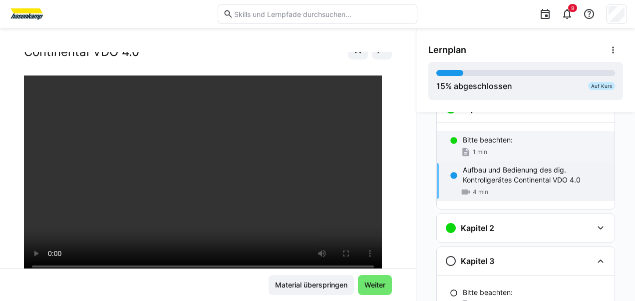
scroll to position [50, 0]
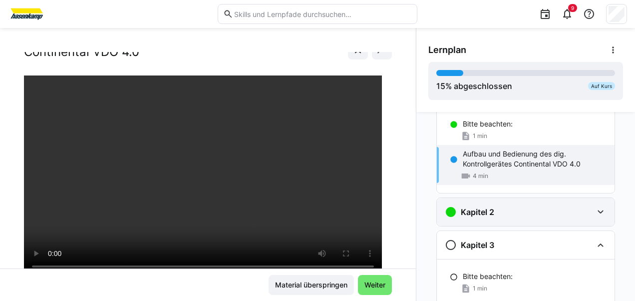
click at [487, 207] on h3 "Kapitel 2" at bounding box center [477, 212] width 33 height 10
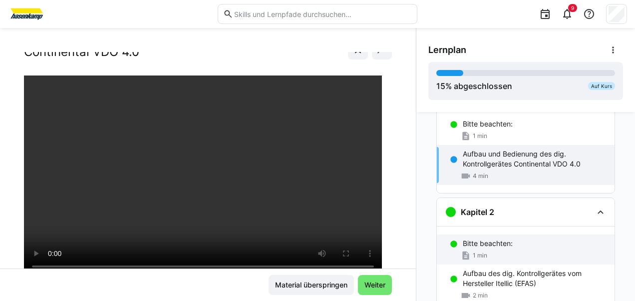
click at [484, 243] on p "Bitte beachten:" at bounding box center [488, 243] width 50 height 10
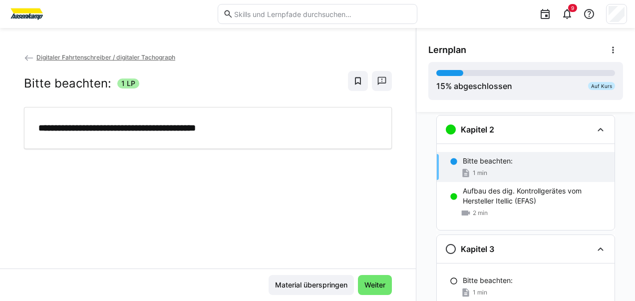
scroll to position [135, 0]
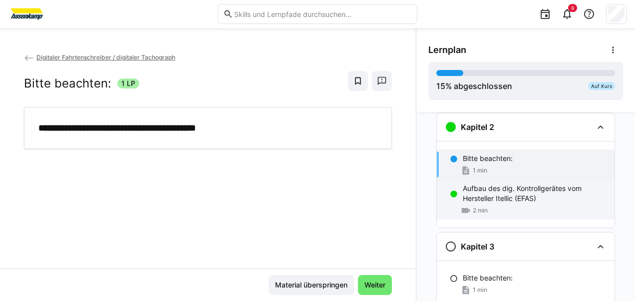
click at [473, 185] on p "Aufbau des dig. Kontrollgerätes vom Hersteller Itellic (EFAS)" at bounding box center [535, 193] width 144 height 20
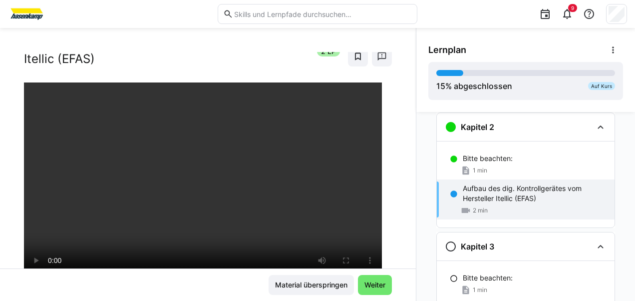
scroll to position [50, 0]
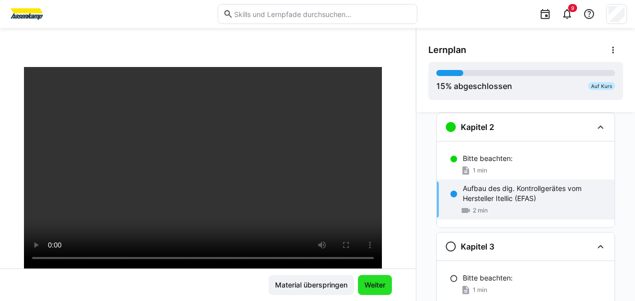
click at [363, 283] on span "Weiter" at bounding box center [375, 285] width 24 height 10
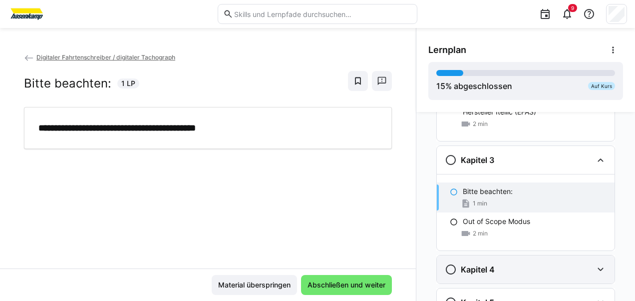
scroll to position [254, 0]
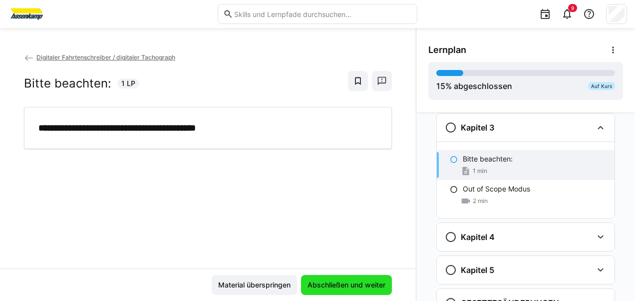
click at [347, 284] on span "Abschließen und weiter" at bounding box center [346, 285] width 81 height 10
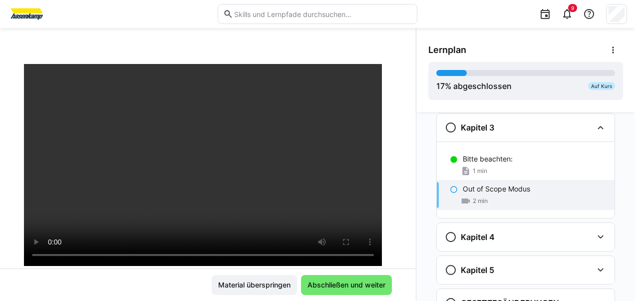
scroll to position [38, 0]
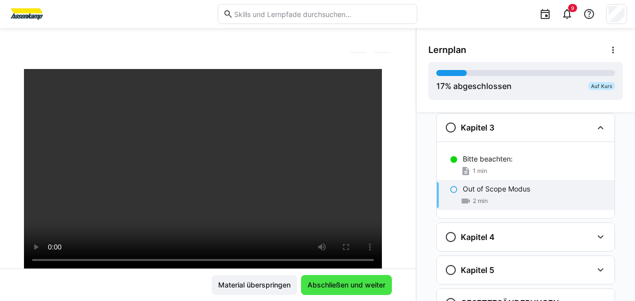
click at [347, 284] on span "Abschließen und weiter" at bounding box center [346, 285] width 81 height 10
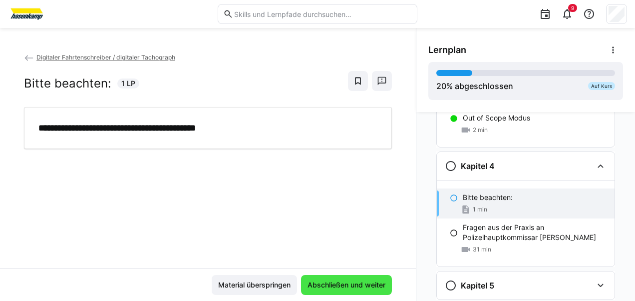
scroll to position [332, 0]
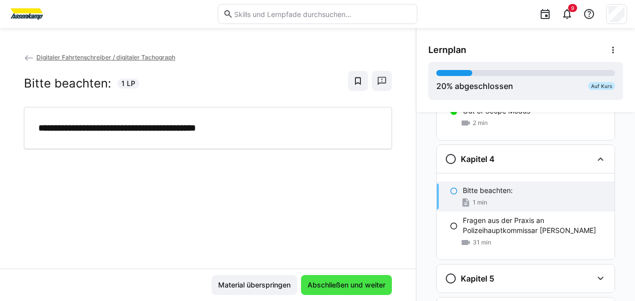
click at [336, 285] on span "Abschließen und weiter" at bounding box center [346, 285] width 81 height 10
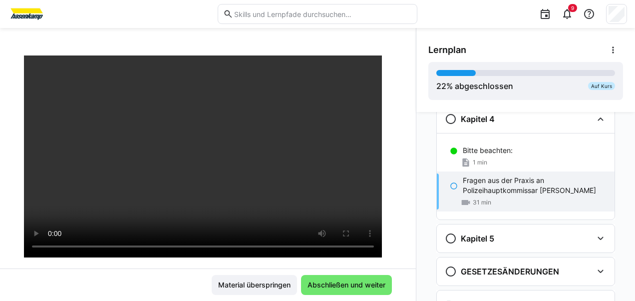
scroll to position [418, 0]
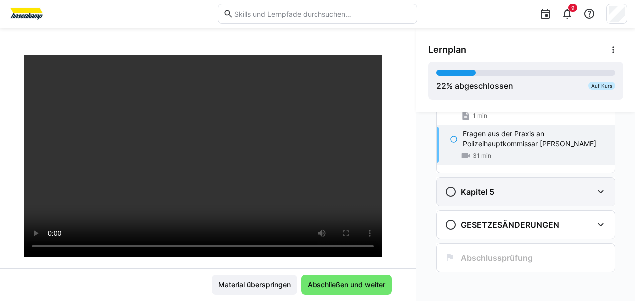
click at [596, 189] on eds-icon at bounding box center [601, 192] width 12 height 12
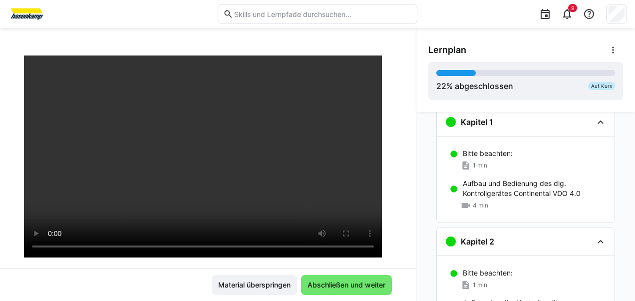
scroll to position [0, 0]
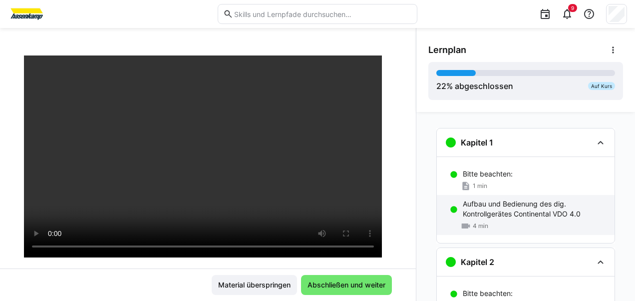
click at [513, 209] on p "Aufbau und Bedienung des dig. Kontrollgerätes Continental VDO 4.0" at bounding box center [535, 209] width 144 height 20
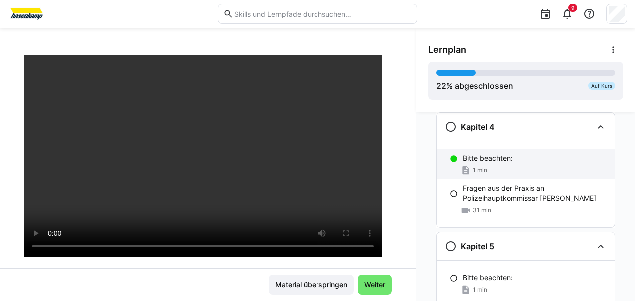
scroll to position [365, 0]
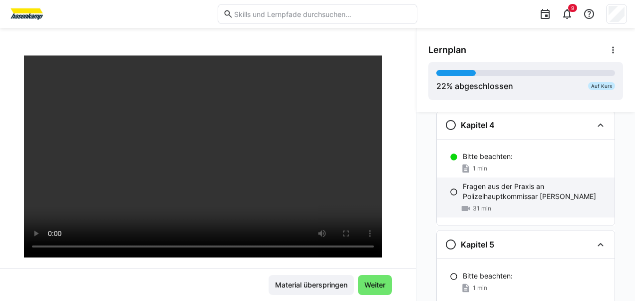
click at [515, 185] on p "Fragen aus der Praxis an Polizeihauptkommissar Markus Mertens" at bounding box center [535, 191] width 144 height 20
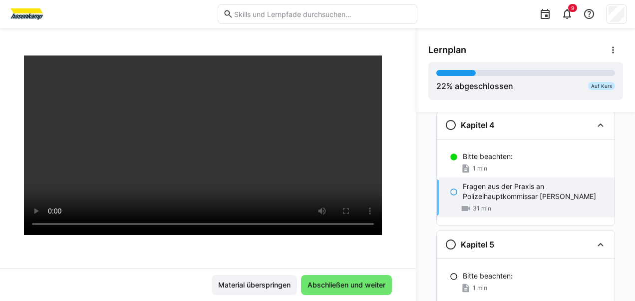
scroll to position [363, 0]
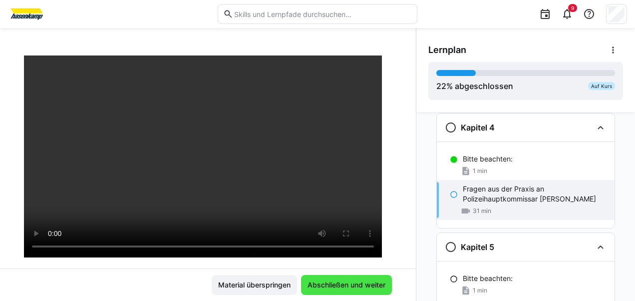
click at [344, 283] on span "Abschließen und weiter" at bounding box center [346, 285] width 81 height 10
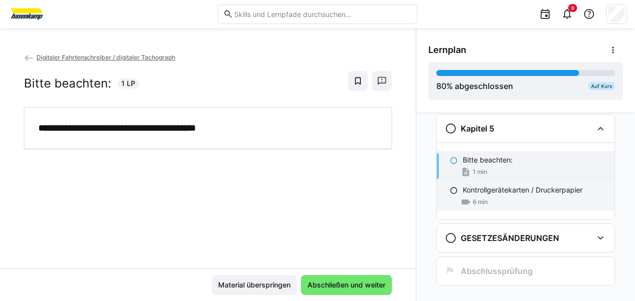
scroll to position [482, 0]
click at [503, 184] on p "Kontrollgerätekarten / Druckerpapier" at bounding box center [523, 189] width 120 height 10
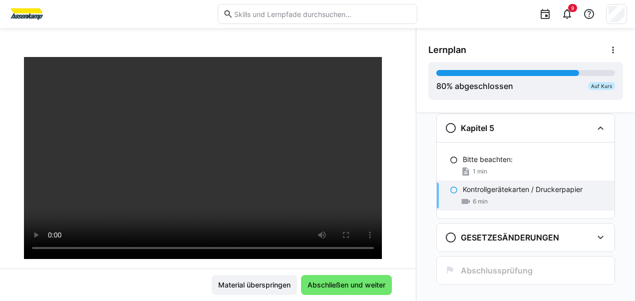
scroll to position [435, 0]
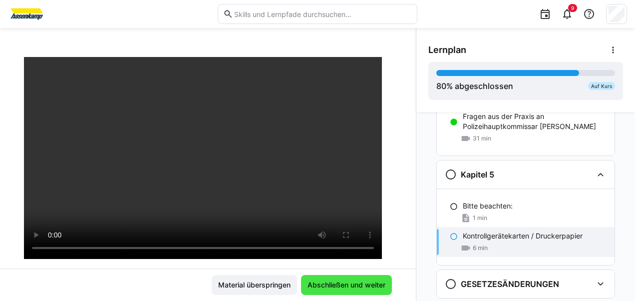
click at [357, 285] on span "Abschließen und weiter" at bounding box center [346, 285] width 81 height 10
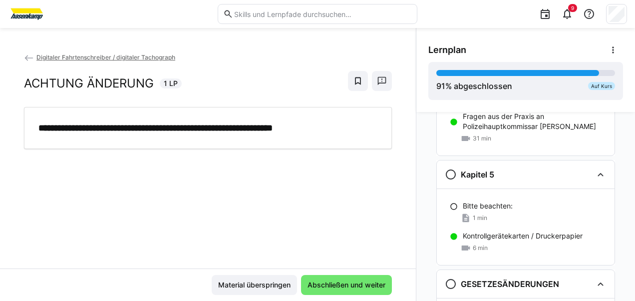
scroll to position [494, 0]
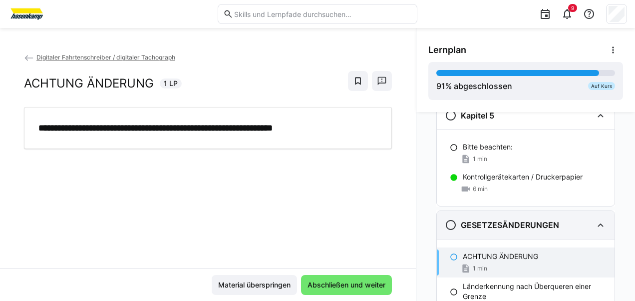
click at [463, 225] on h3 "GESETZESÄNDERUNGEN" at bounding box center [510, 225] width 98 height 10
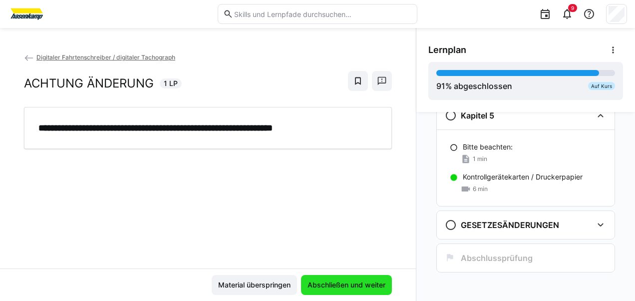
click at [354, 280] on span "Abschließen und weiter" at bounding box center [346, 285] width 81 height 10
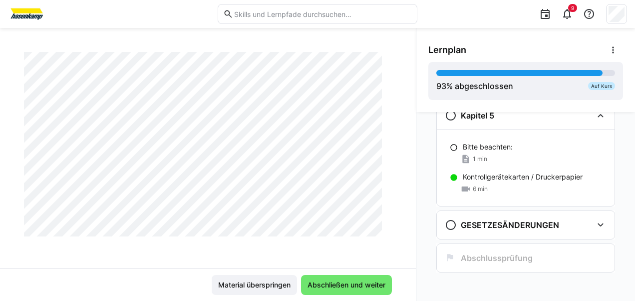
scroll to position [209, 0]
click at [332, 284] on span "Abschließen und weiter" at bounding box center [346, 285] width 81 height 10
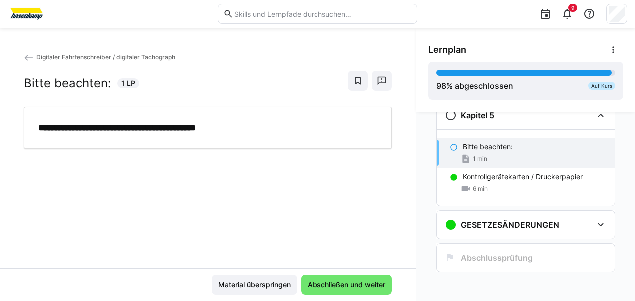
scroll to position [482, 0]
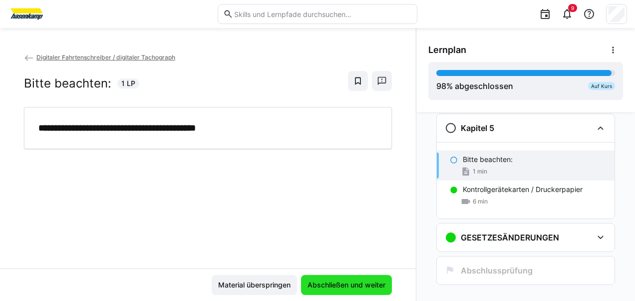
click at [343, 287] on span "Abschließen und weiter" at bounding box center [346, 285] width 81 height 10
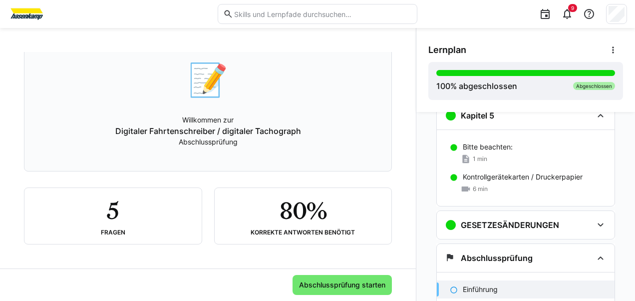
scroll to position [68, 0]
click at [346, 283] on span "Abschlussprüfung starten" at bounding box center [342, 285] width 89 height 10
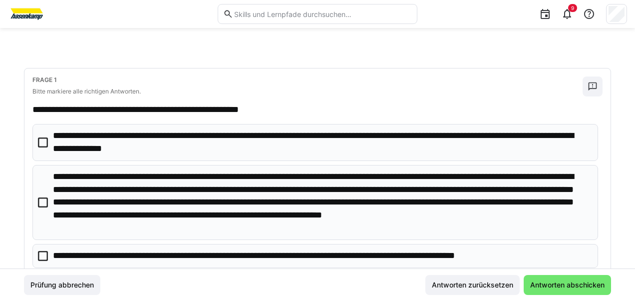
scroll to position [100, 0]
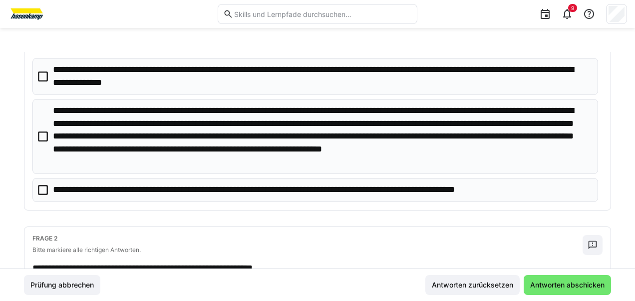
click at [45, 73] on icon at bounding box center [43, 76] width 10 height 10
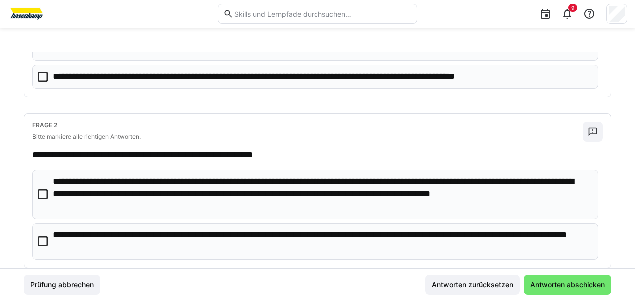
scroll to position [250, 0]
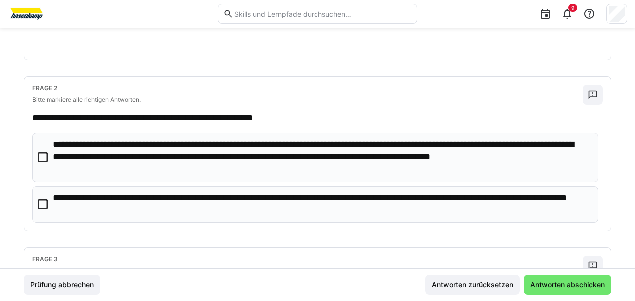
click at [39, 152] on icon at bounding box center [43, 157] width 10 height 10
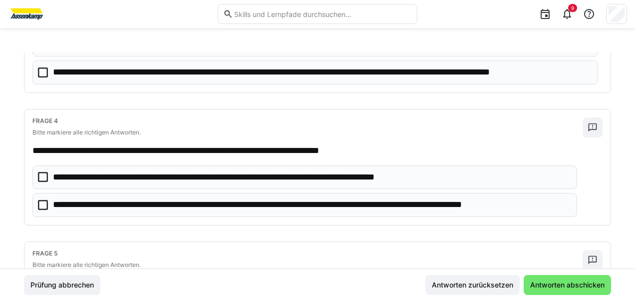
scroll to position [549, 0]
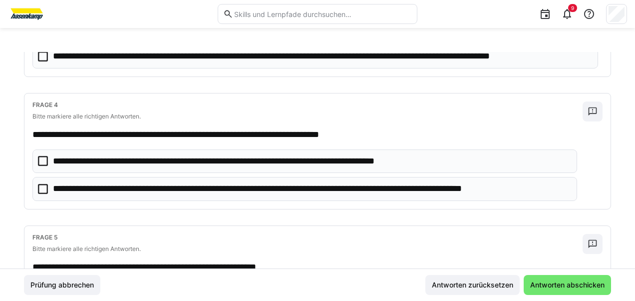
click at [41, 156] on icon at bounding box center [43, 161] width 10 height 10
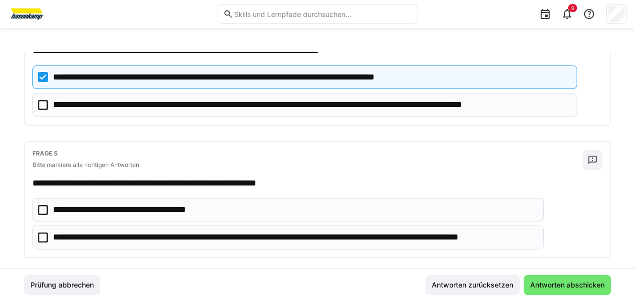
scroll to position [641, 0]
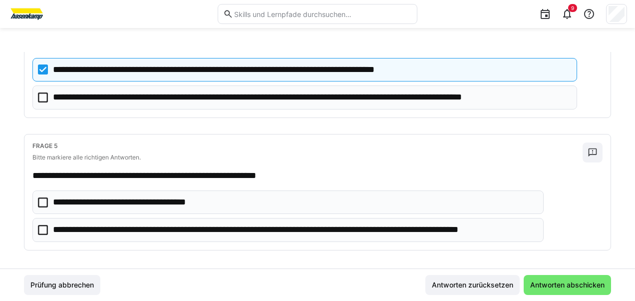
click at [43, 225] on icon at bounding box center [43, 230] width 10 height 10
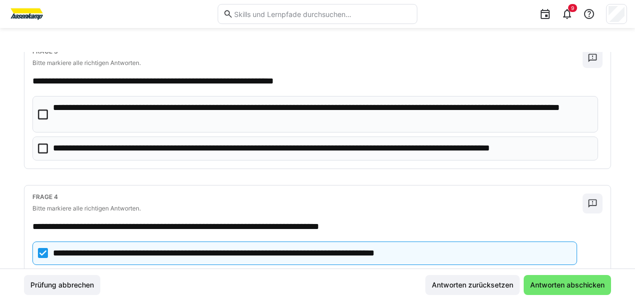
scroll to position [441, 0]
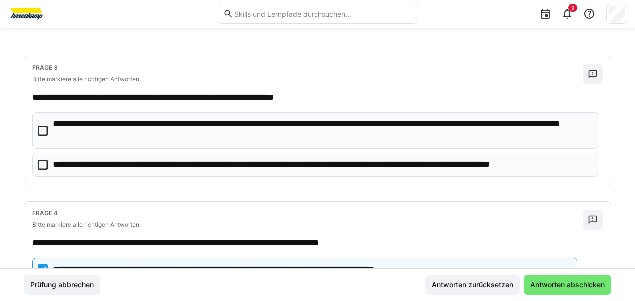
click at [45, 129] on icon at bounding box center [43, 131] width 10 height 10
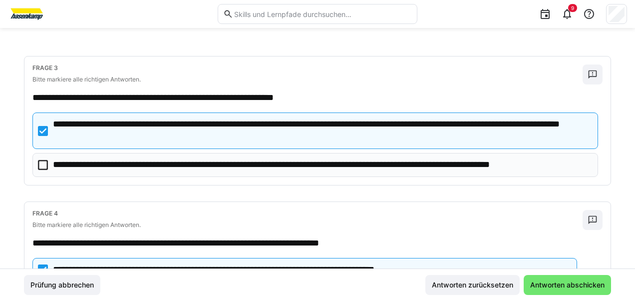
scroll to position [541, 0]
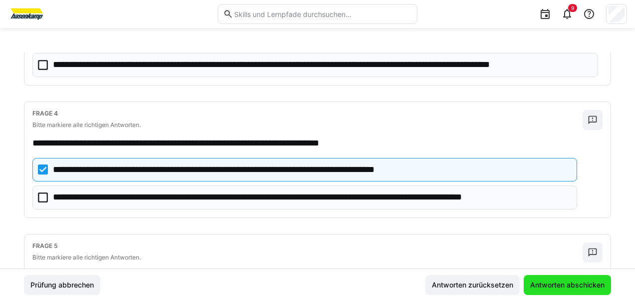
click at [572, 290] on span "Antworten abschicken" at bounding box center [567, 285] width 87 height 20
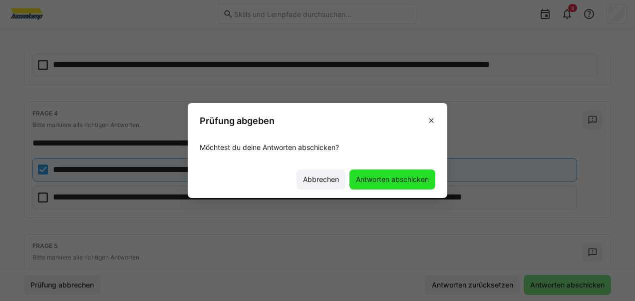
click at [391, 175] on span "Antworten abschicken" at bounding box center [392, 179] width 76 height 10
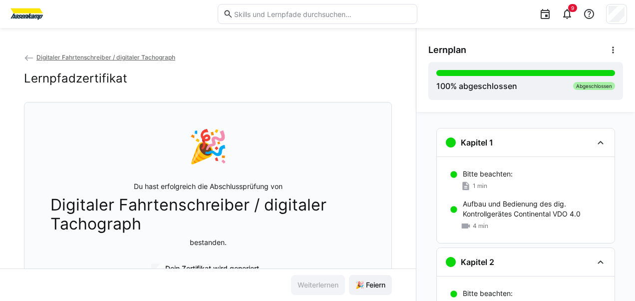
scroll to position [50, 0]
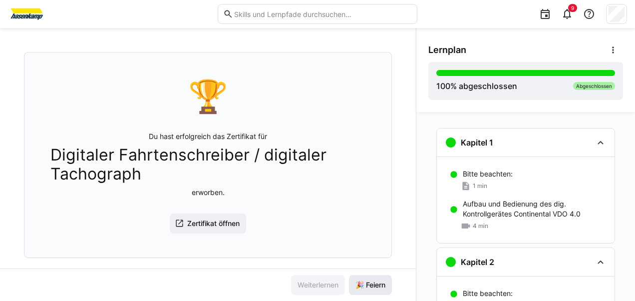
click at [374, 280] on span "🎉 Feiern" at bounding box center [370, 285] width 33 height 10
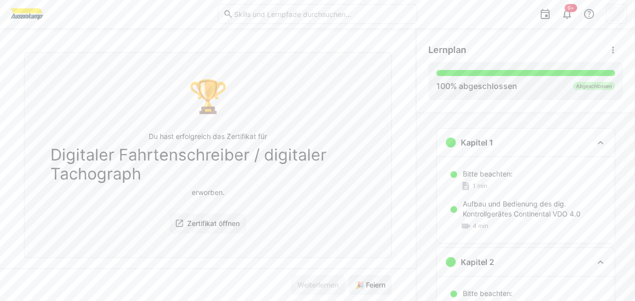
scroll to position [0, 0]
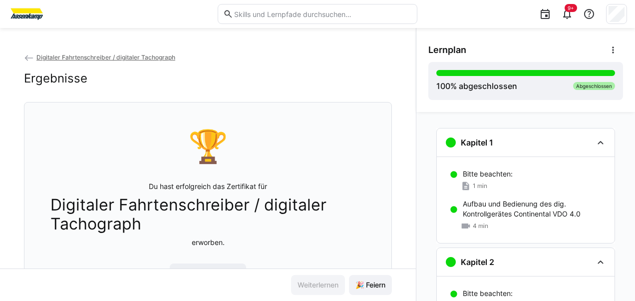
click at [79, 58] on span "Digitaler Fahrtenschreiber / digitaler Tachograph" at bounding box center [105, 56] width 139 height 7
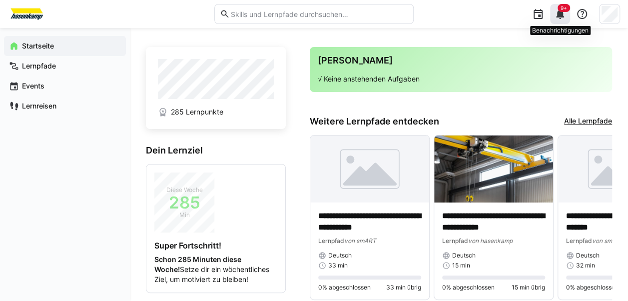
click at [562, 5] on span "9+" at bounding box center [563, 8] width 6 height 6
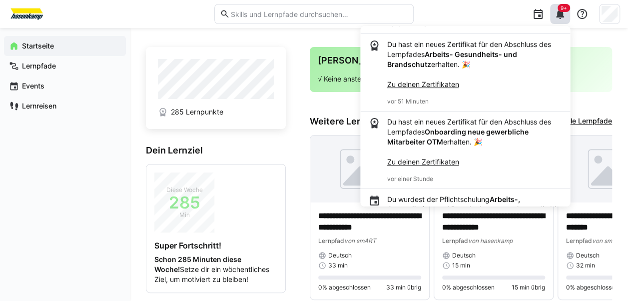
scroll to position [300, 0]
